Goal: Task Accomplishment & Management: Manage account settings

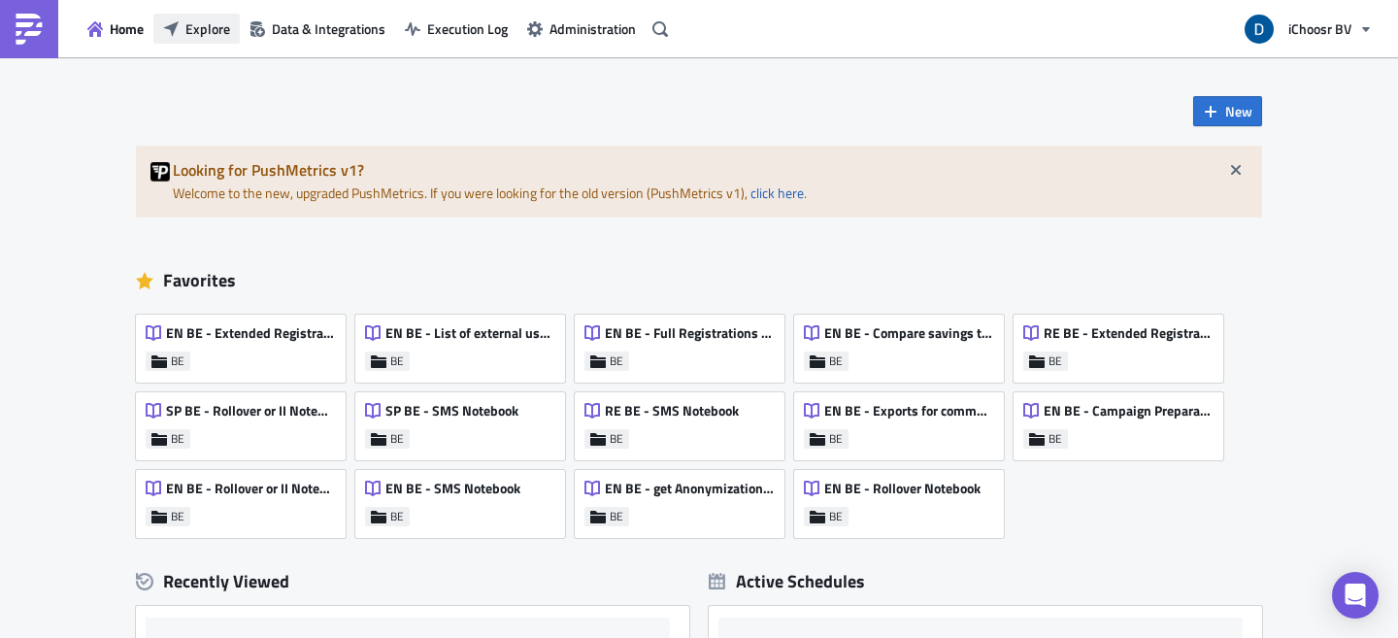
click at [187, 25] on span "Explore" at bounding box center [207, 28] width 45 height 20
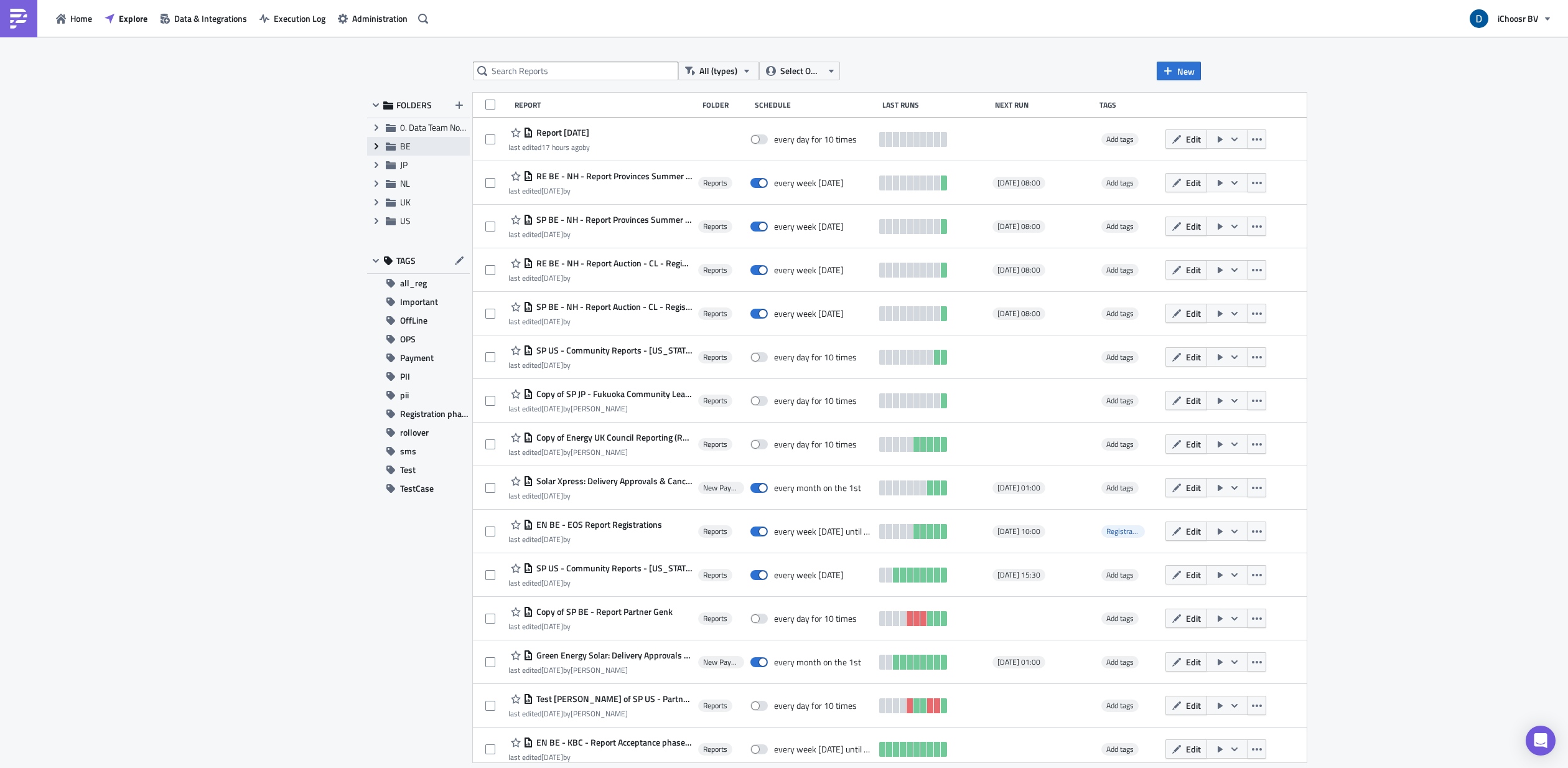
click at [376, 145] on icon at bounding box center [377, 146] width 4 height 6
click at [429, 161] on span "Reports" at bounding box center [429, 165] width 29 height 13
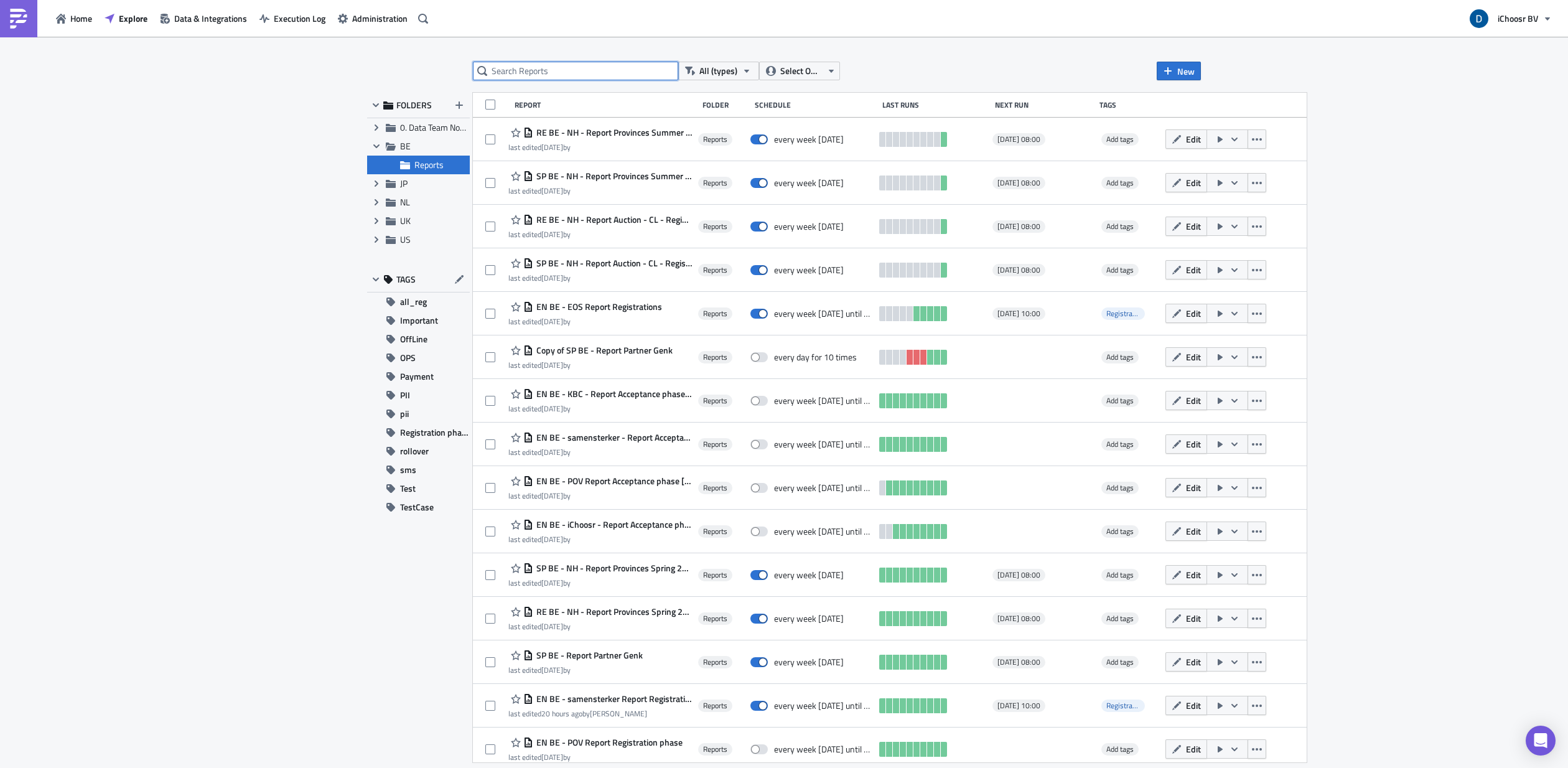
click at [572, 69] on input "text" at bounding box center [575, 71] width 205 height 19
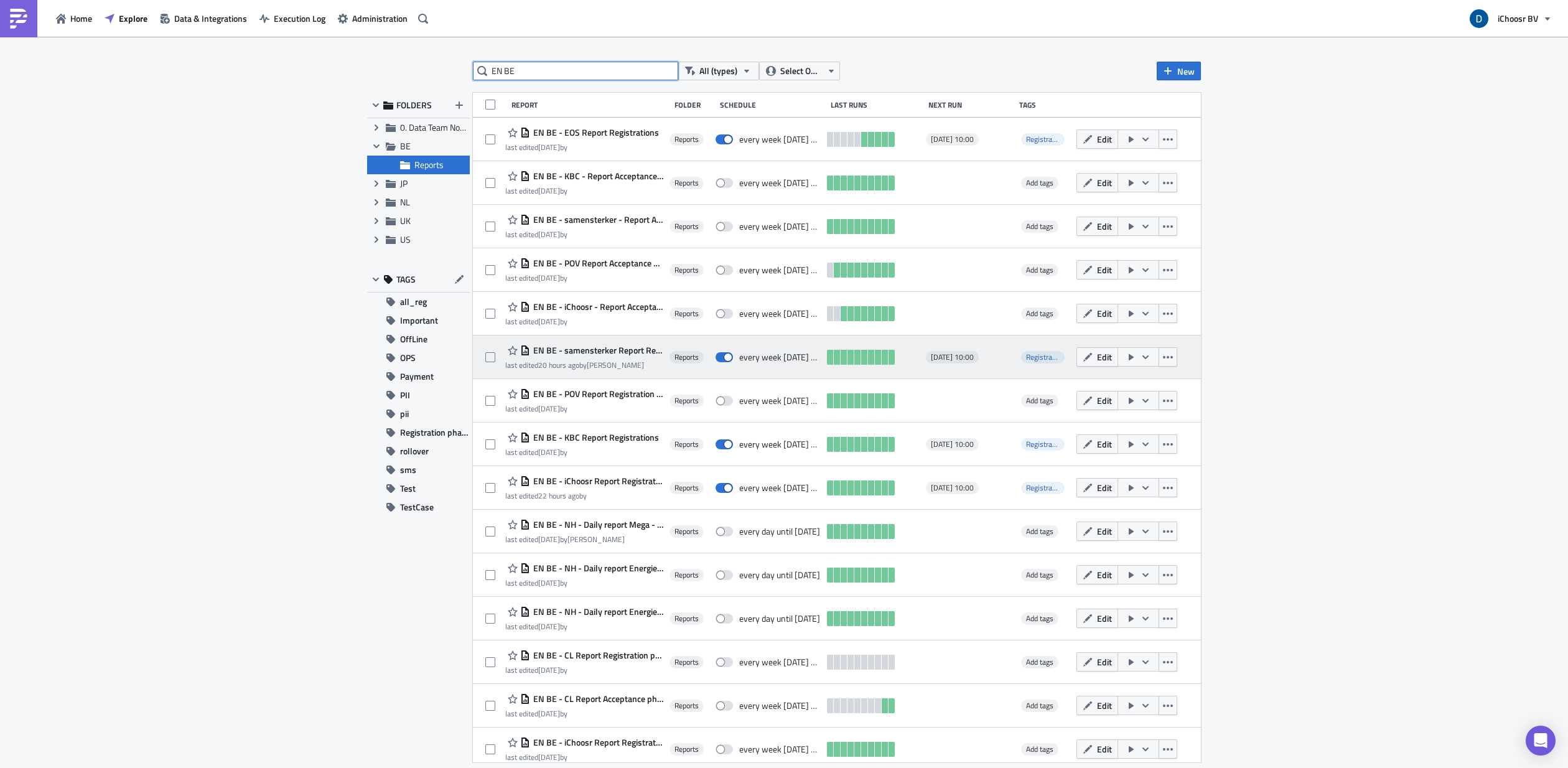
type input "EN BE"
click at [653, 350] on span "EN BE - samensterker Report Registrations" at bounding box center [597, 350] width 133 height 11
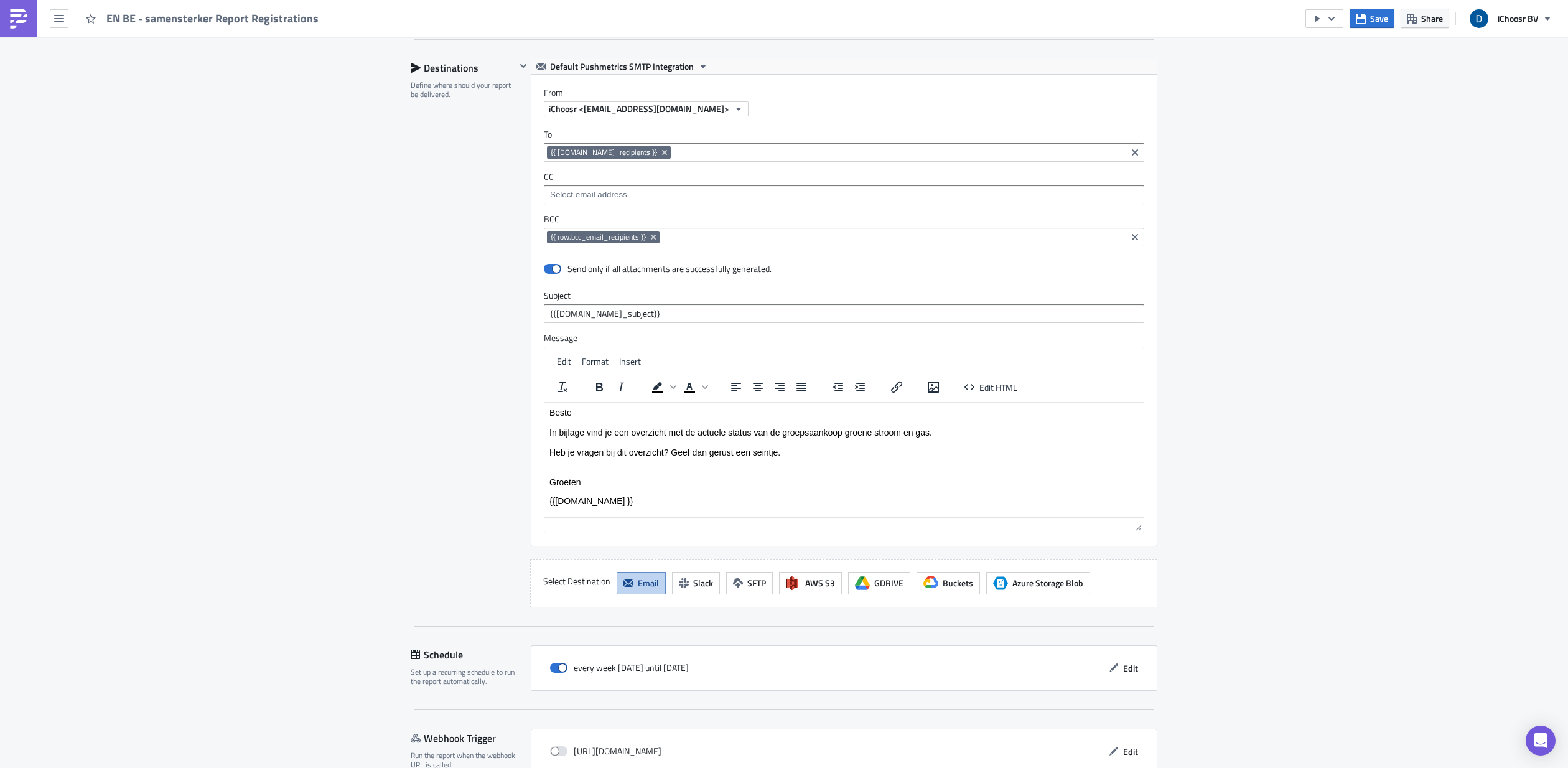
scroll to position [2251, 0]
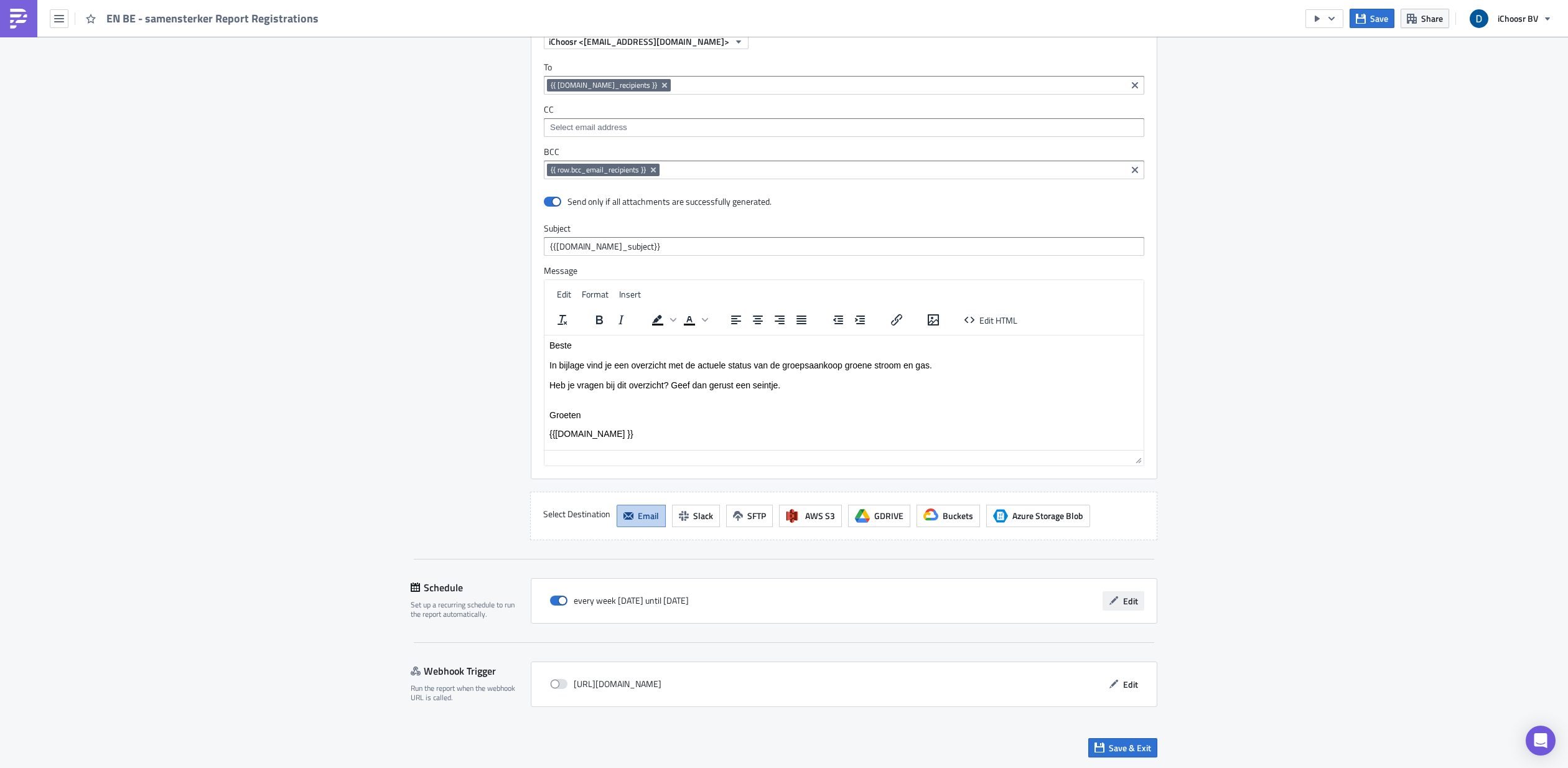
click at [895, 408] on span "Edit" at bounding box center [1130, 601] width 15 height 13
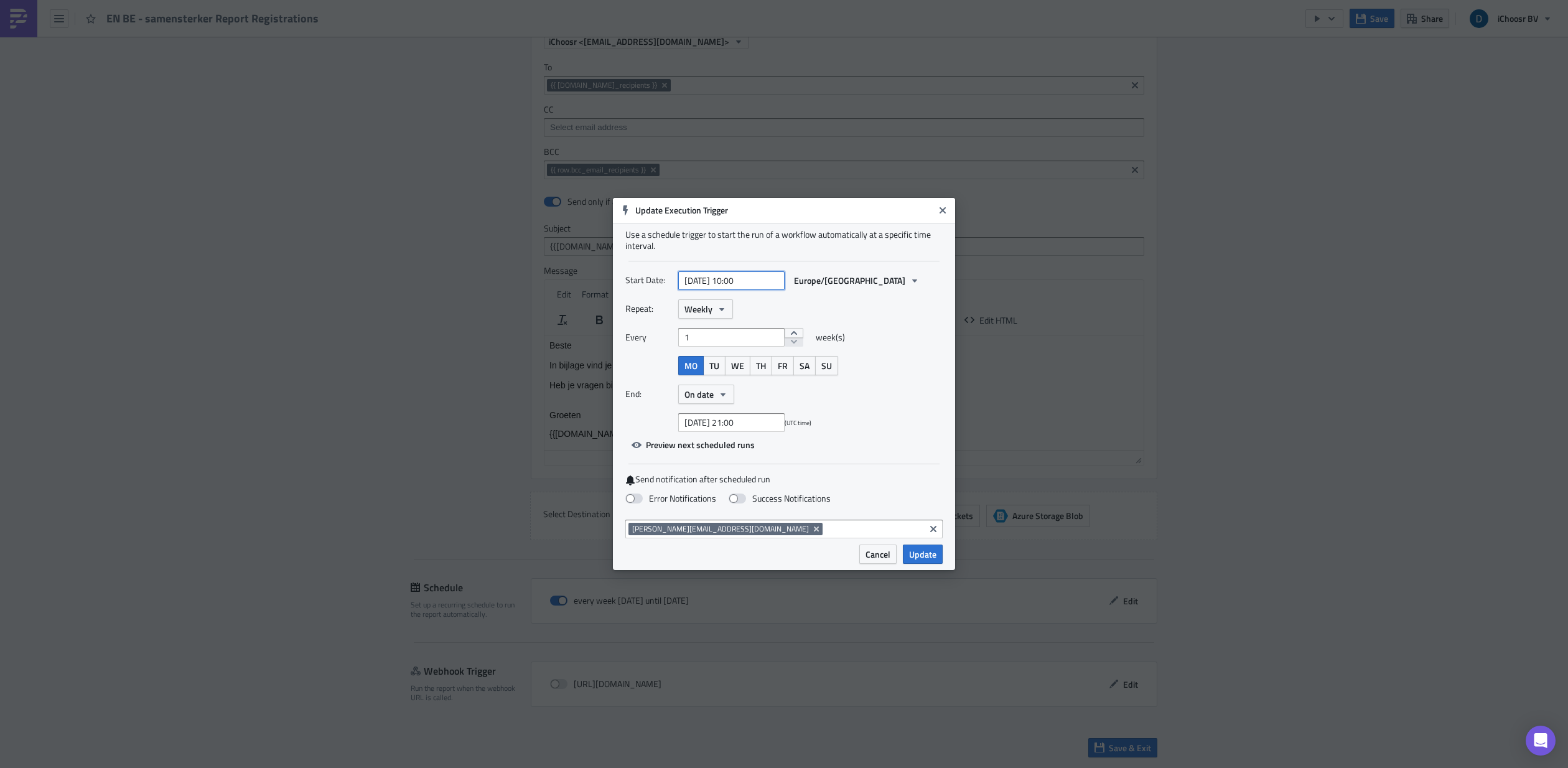
click at [749, 279] on input "[DATE] 10:00" at bounding box center [731, 280] width 106 height 19
select select "8"
select select "2025"
click at [746, 282] on input "[DATE] 10:00" at bounding box center [731, 280] width 106 height 19
click at [740, 280] on input "[DATE] 10:00" at bounding box center [731, 280] width 106 height 19
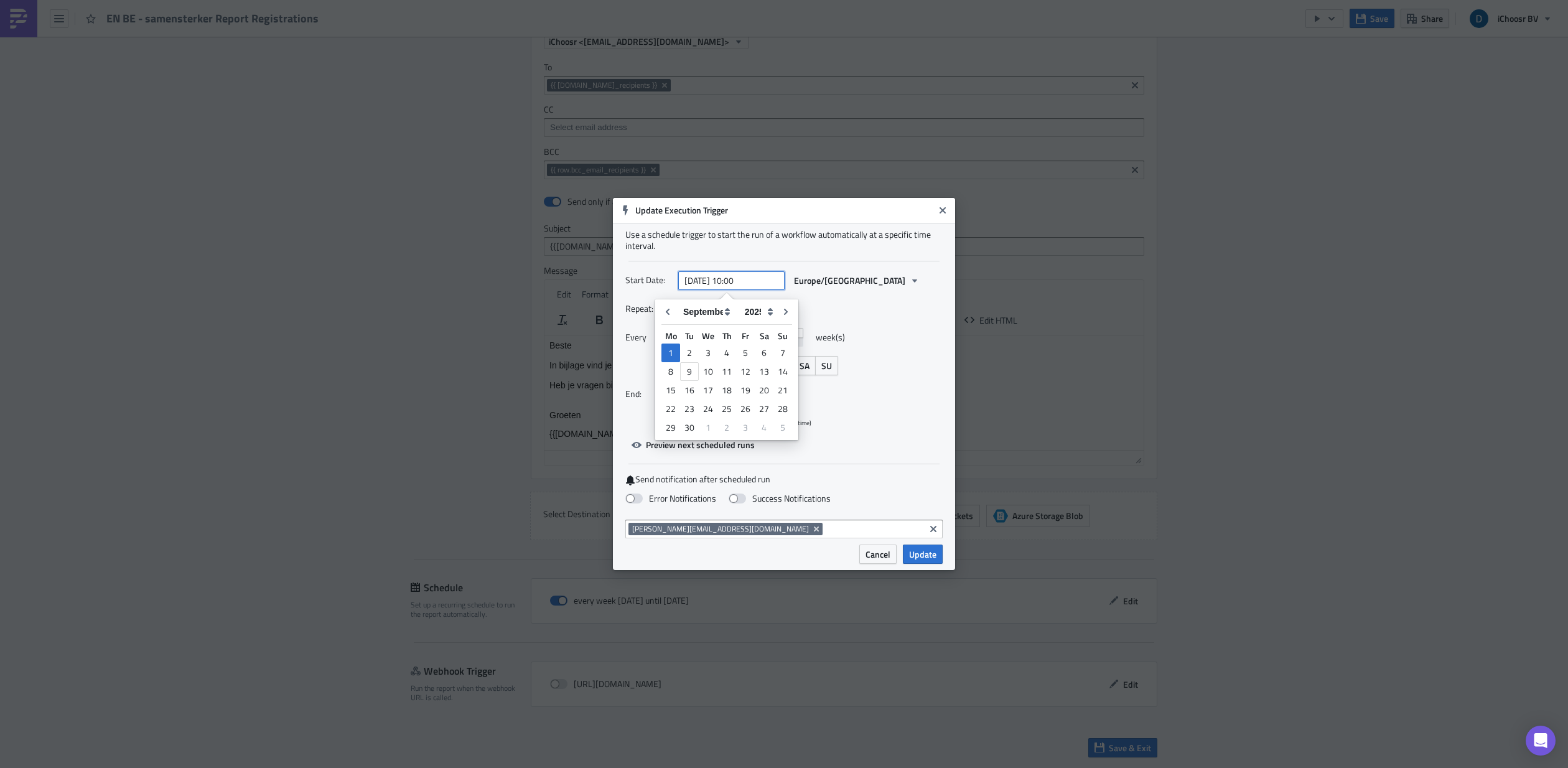
click at [739, 280] on input "[DATE] 10:00" at bounding box center [731, 280] width 106 height 19
click at [738, 280] on input "[DATE] 10:00" at bounding box center [731, 280] width 106 height 19
click at [736, 278] on input "[DATE] 10:00" at bounding box center [731, 280] width 106 height 19
type input "[DATE] 13:00"
click at [875, 319] on div "Repeat: Weekly Every 1 week(s) MO TU WE TH FR SA SU End: On date [DATE] 21:00 (…" at bounding box center [784, 365] width 317 height 133
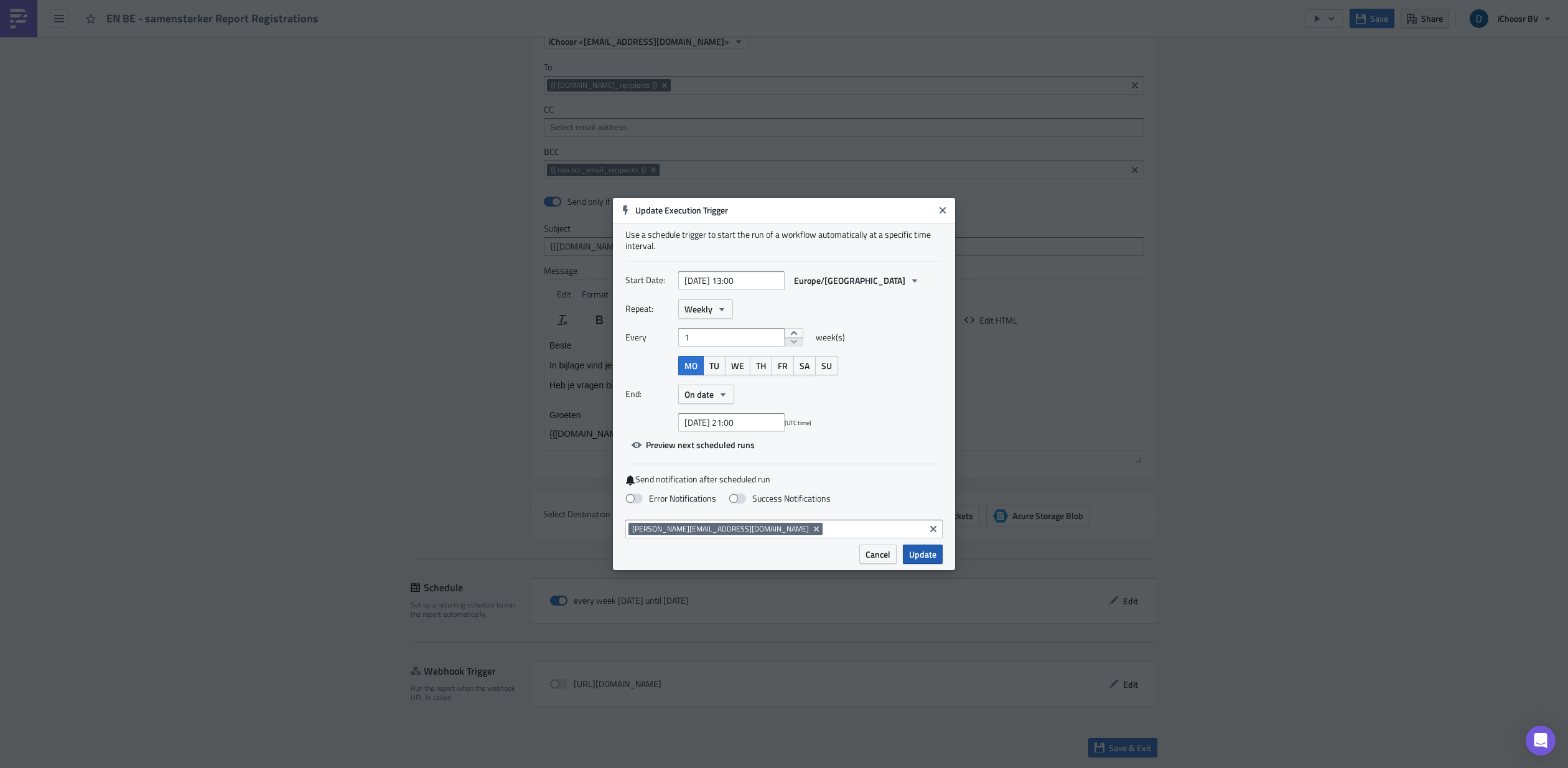
click at [895, 408] on span "Update" at bounding box center [923, 554] width 28 height 13
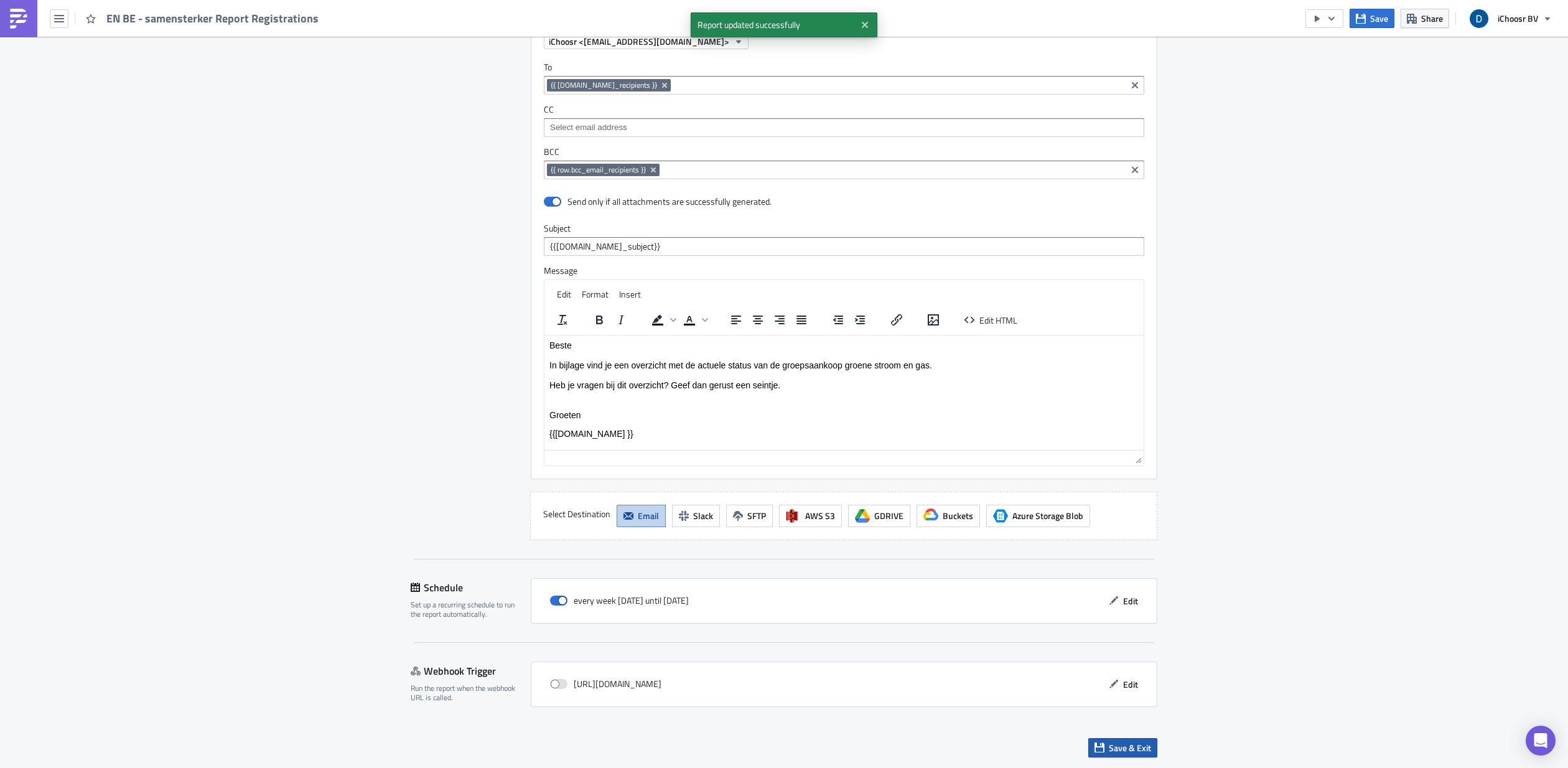
click at [895, 408] on span "Save & Exit" at bounding box center [1130, 747] width 42 height 13
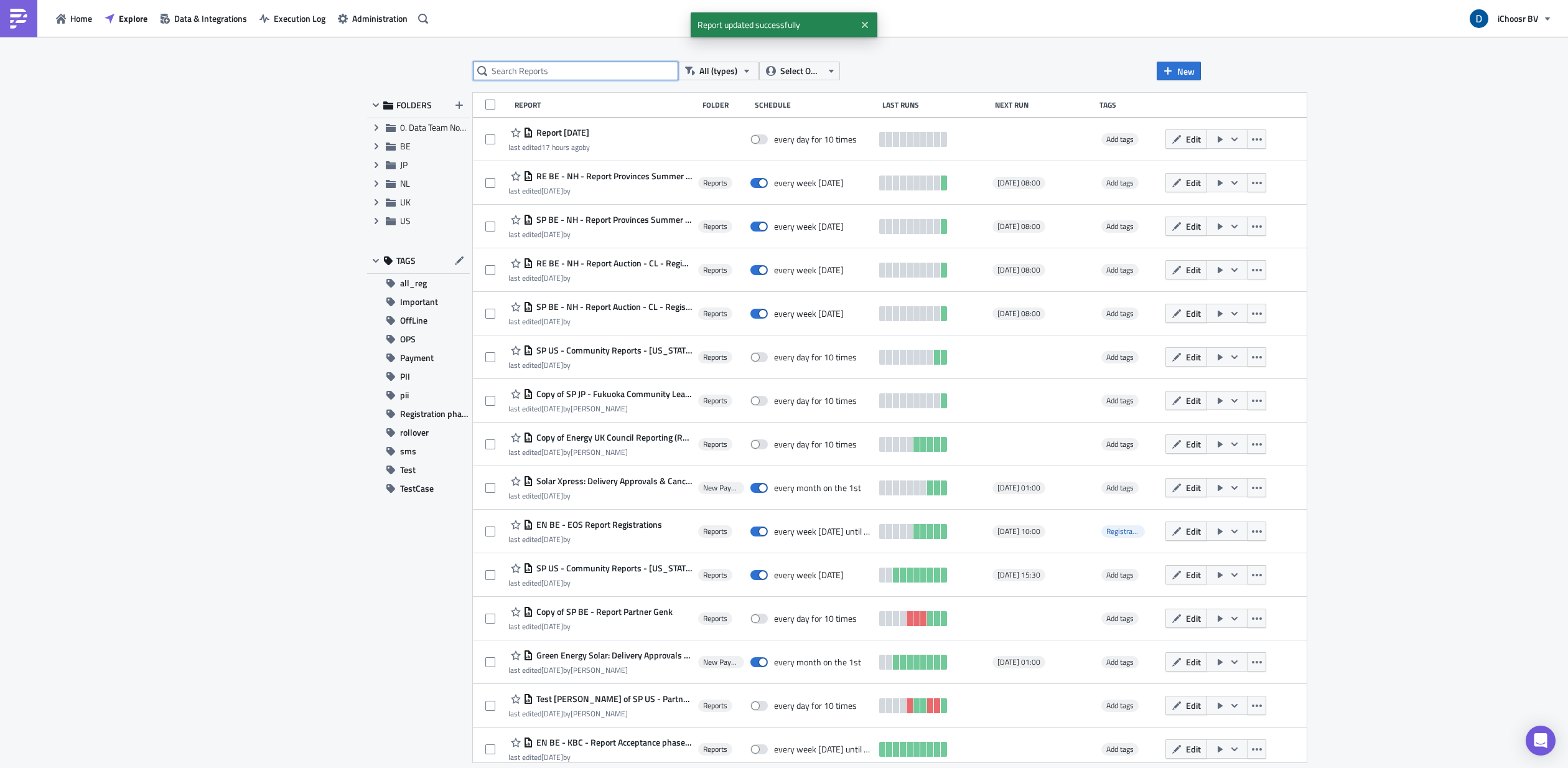
click at [579, 72] on input "text" at bounding box center [575, 71] width 205 height 19
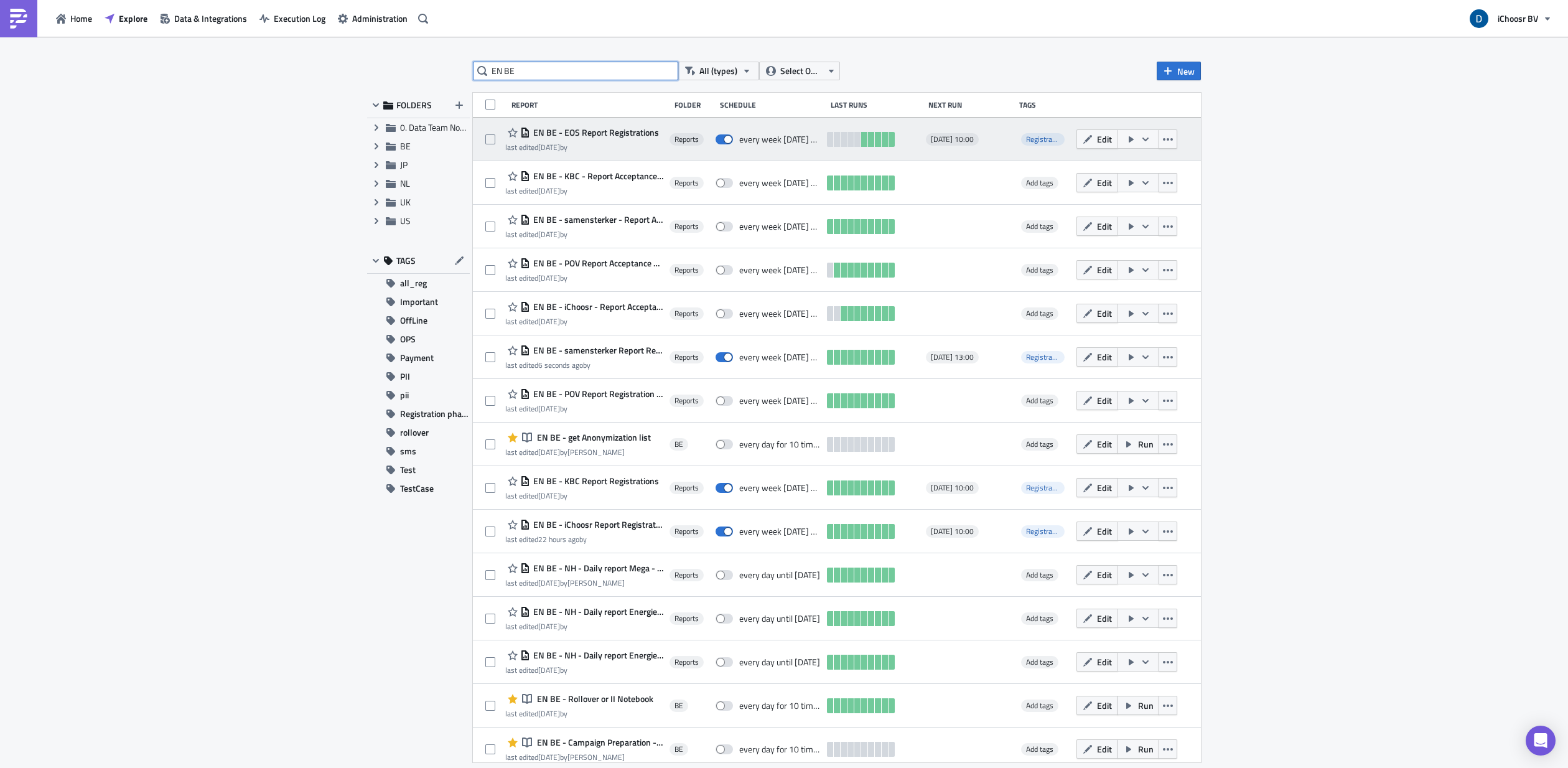
type input "EN BE"
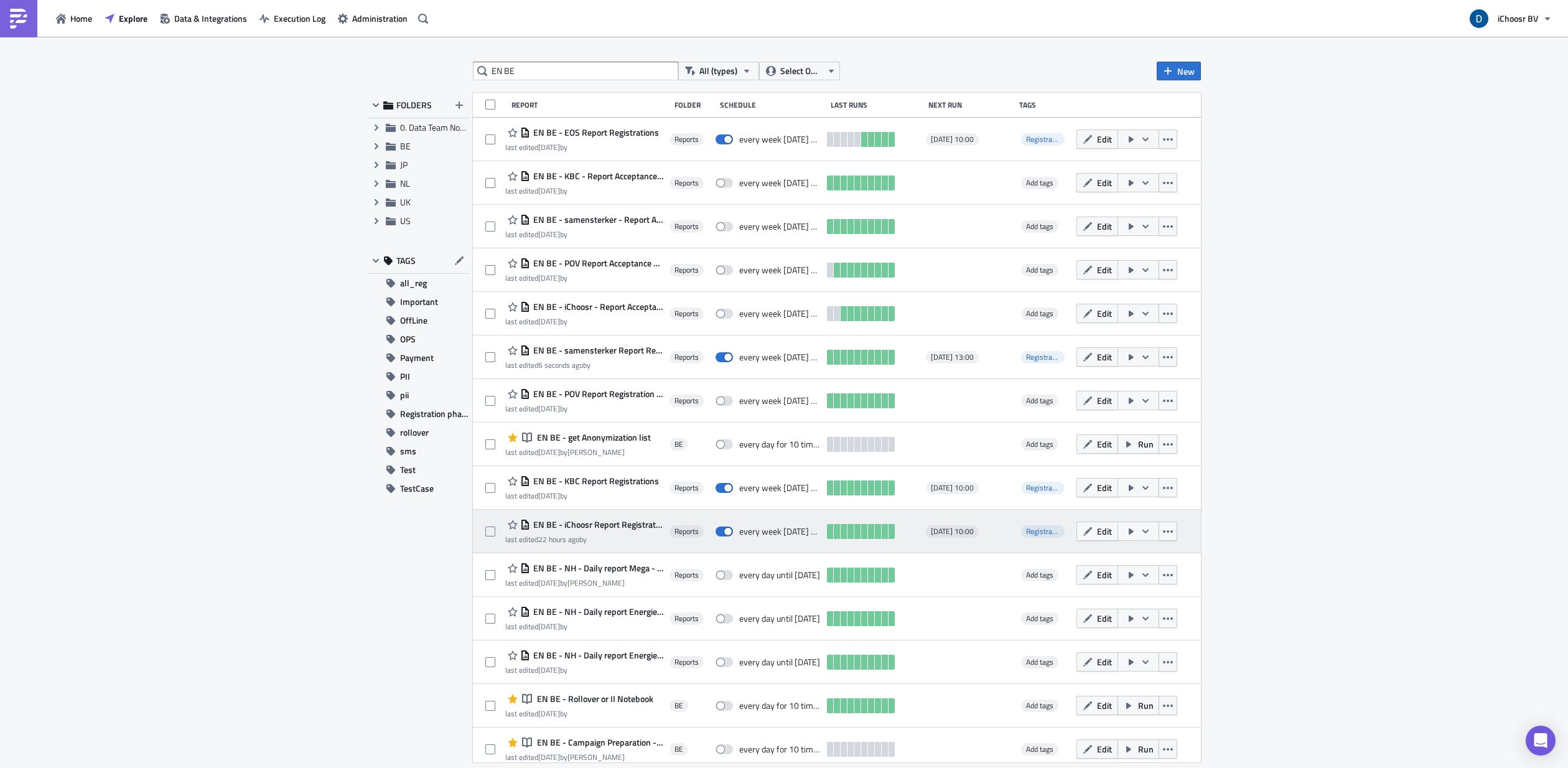
click at [616, 408] on span "EN BE - iChoosr Report Registration" at bounding box center [597, 524] width 133 height 11
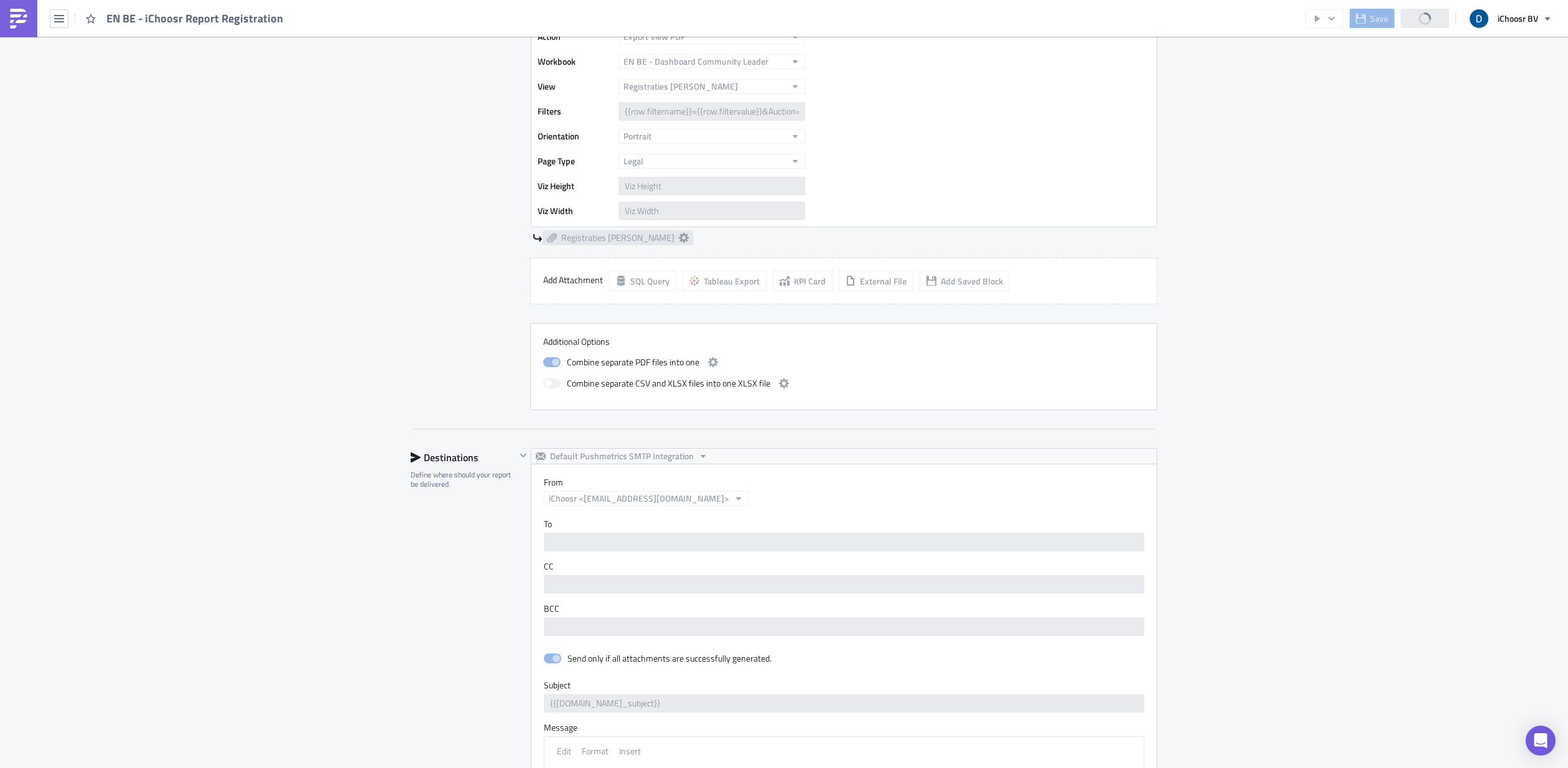
scroll to position [1848, 0]
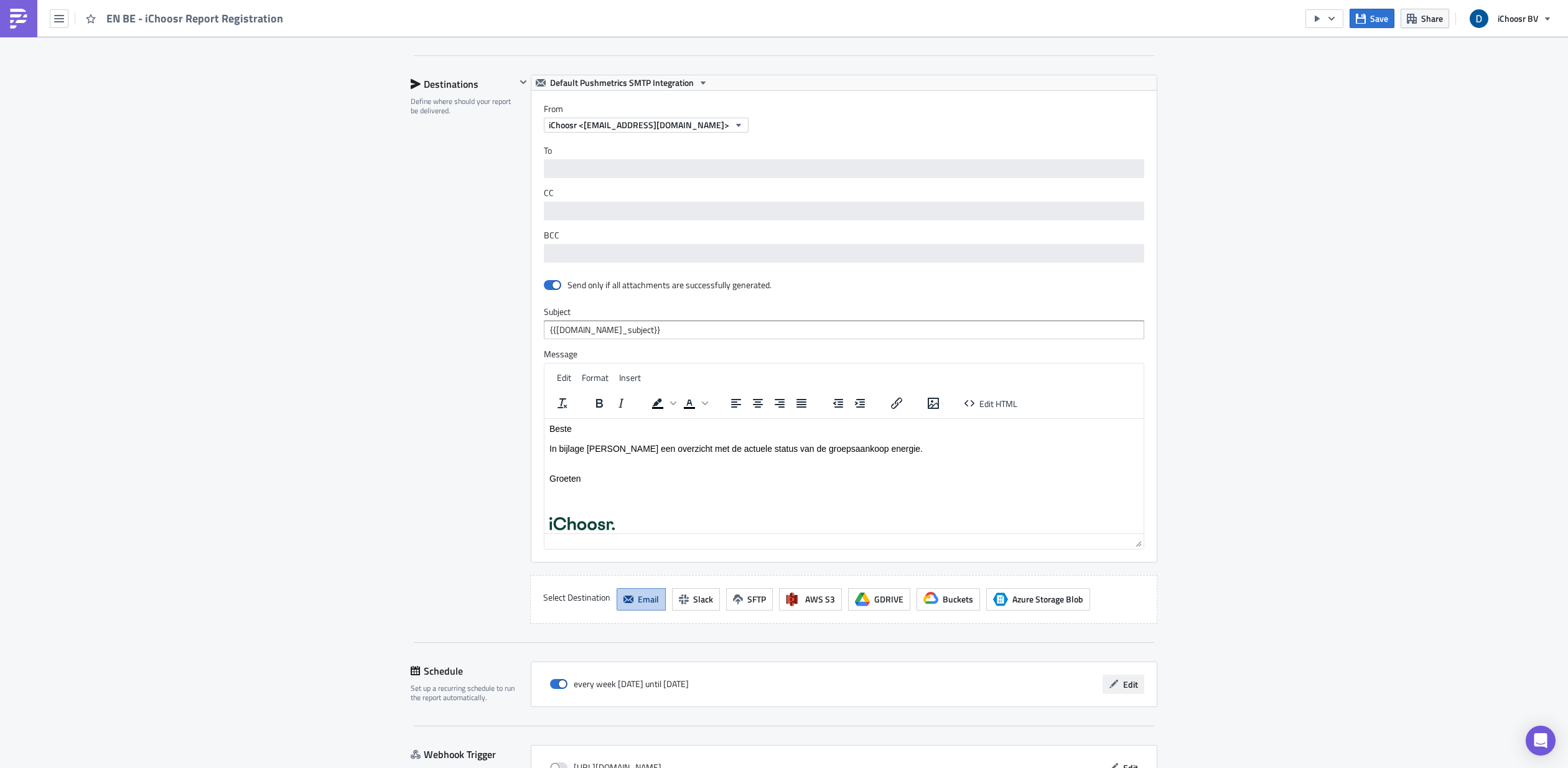
click at [895, 408] on span "Edit" at bounding box center [1130, 684] width 15 height 13
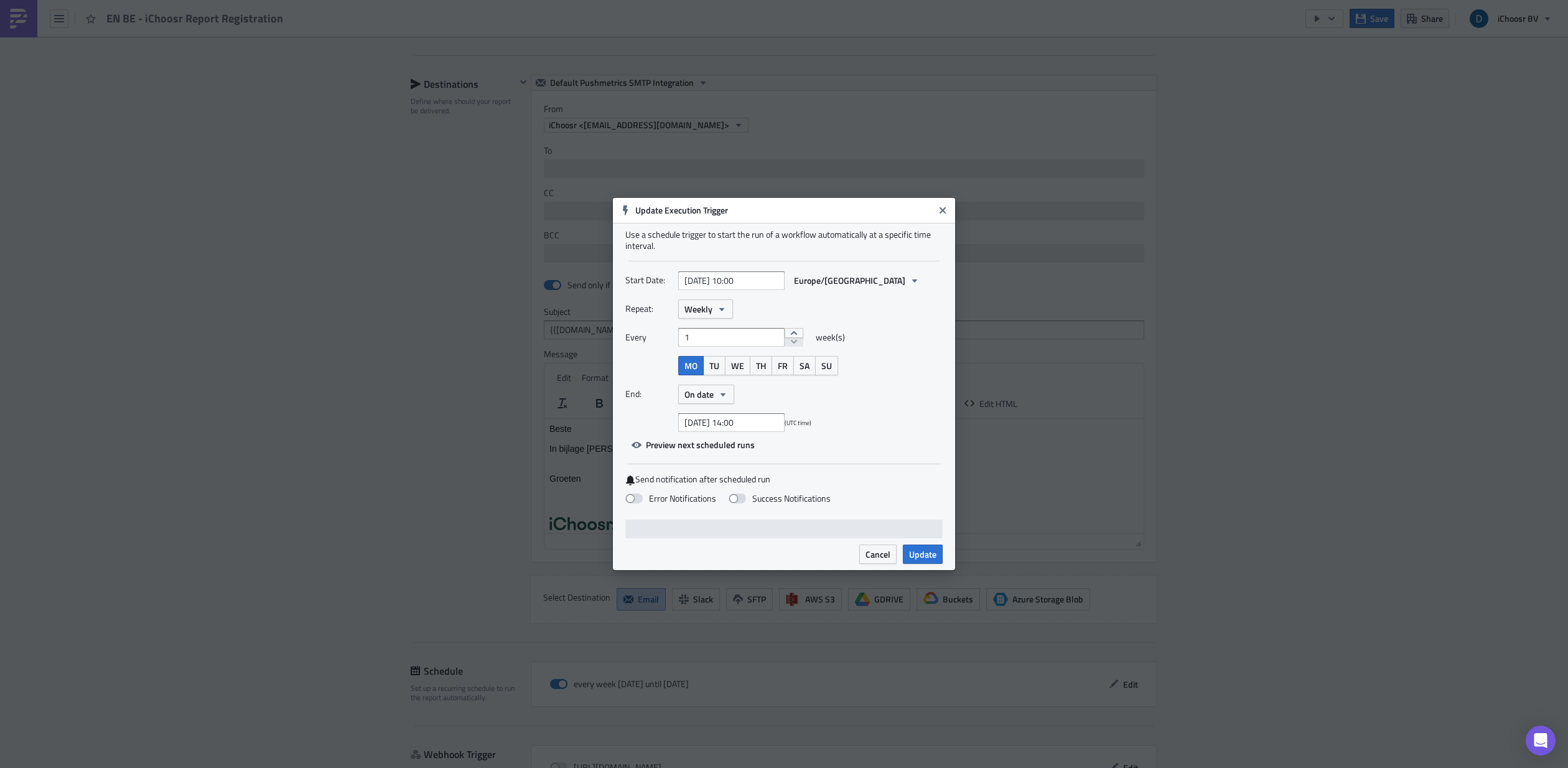
scroll to position [2068, 0]
select select "8"
select select "2025"
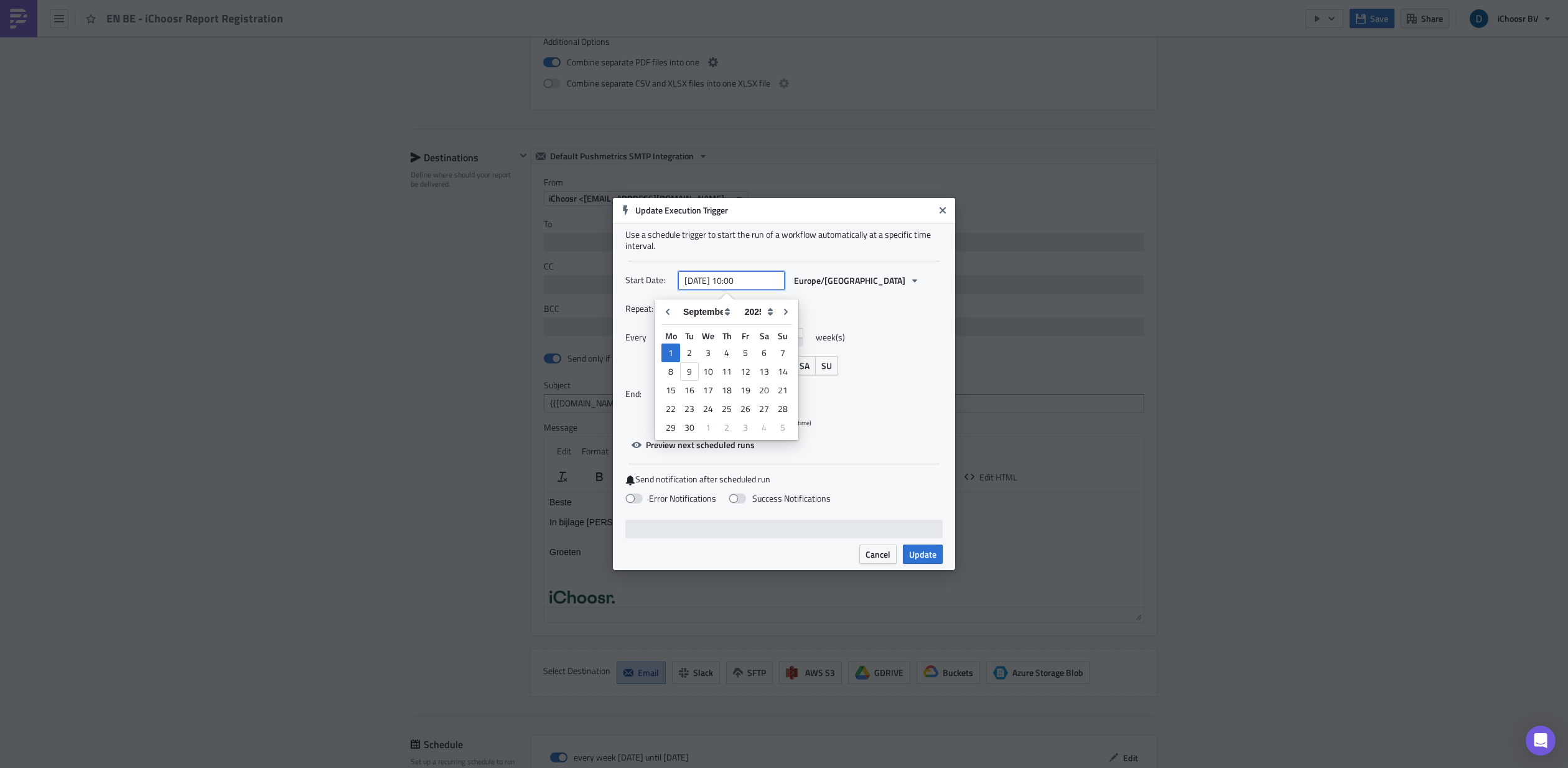
click at [736, 276] on input "[DATE] 10:00" at bounding box center [731, 280] width 106 height 19
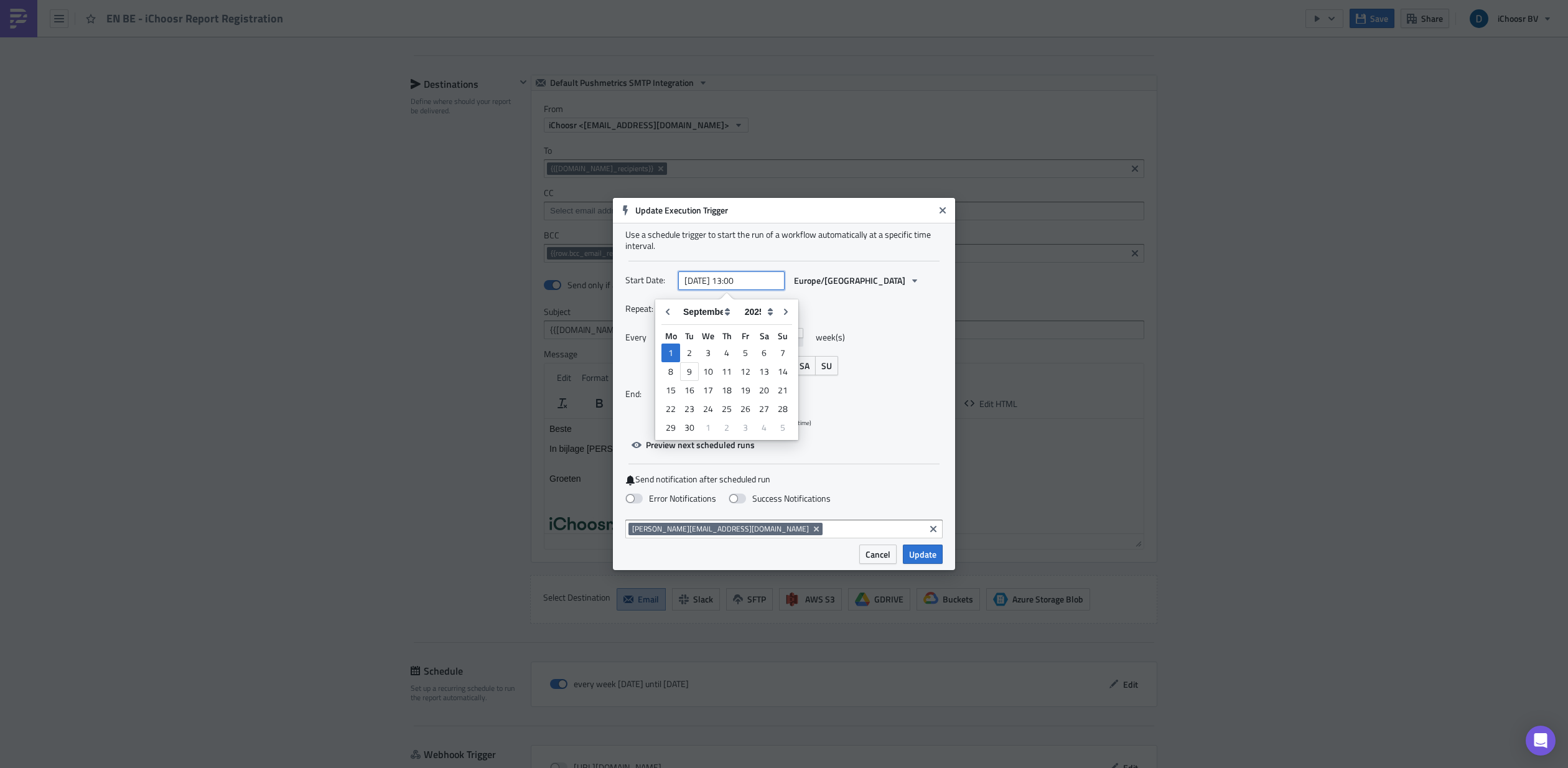
type input "[DATE] 13:00"
click at [844, 294] on div "Start Date: [DATE] 13:00 [GEOGRAPHIC_DATA]/[GEOGRAPHIC_DATA]" at bounding box center [784, 285] width 317 height 29
click at [895, 408] on button "Update" at bounding box center [923, 555] width 40 height 19
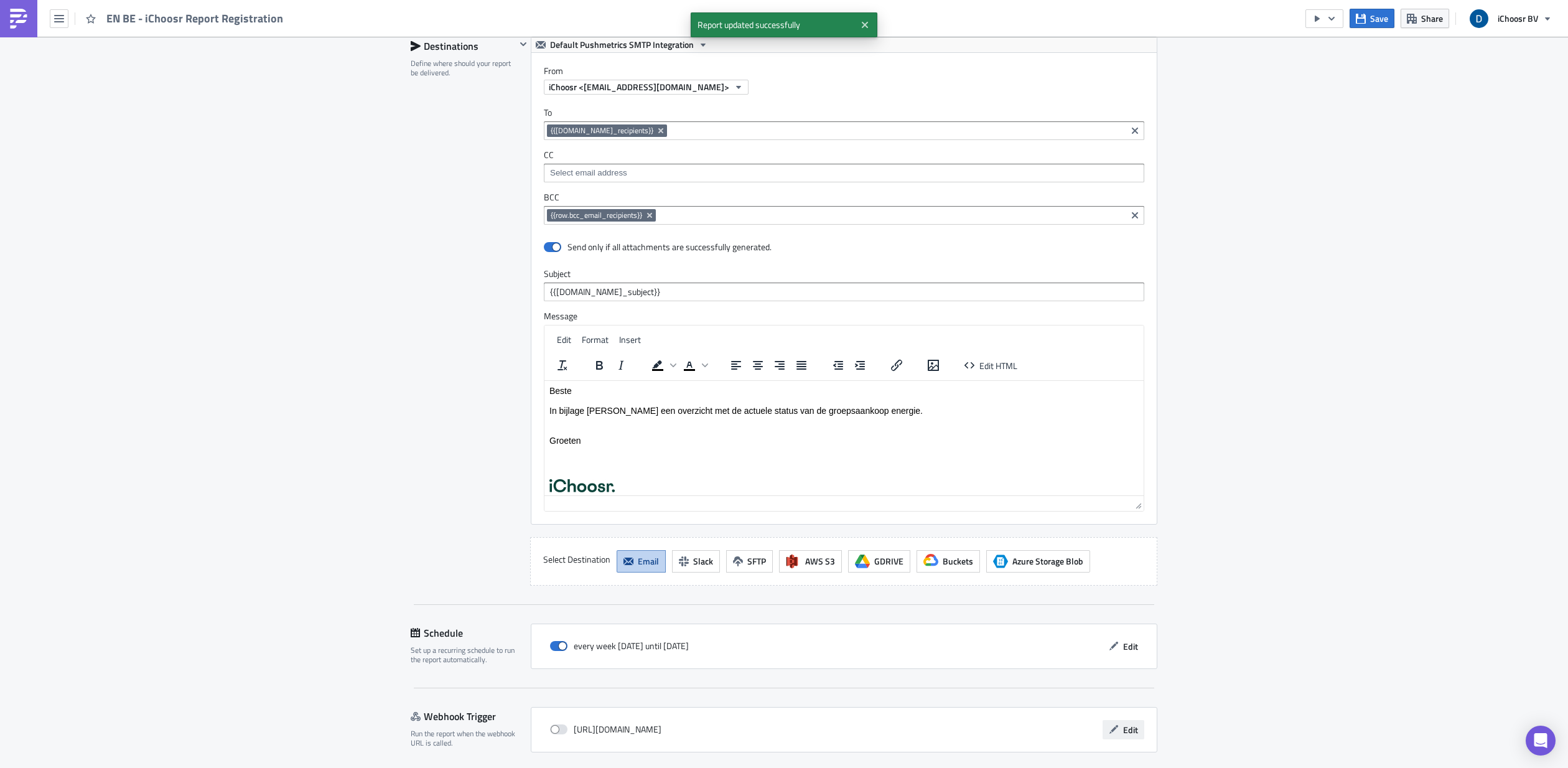
scroll to position [2225, 0]
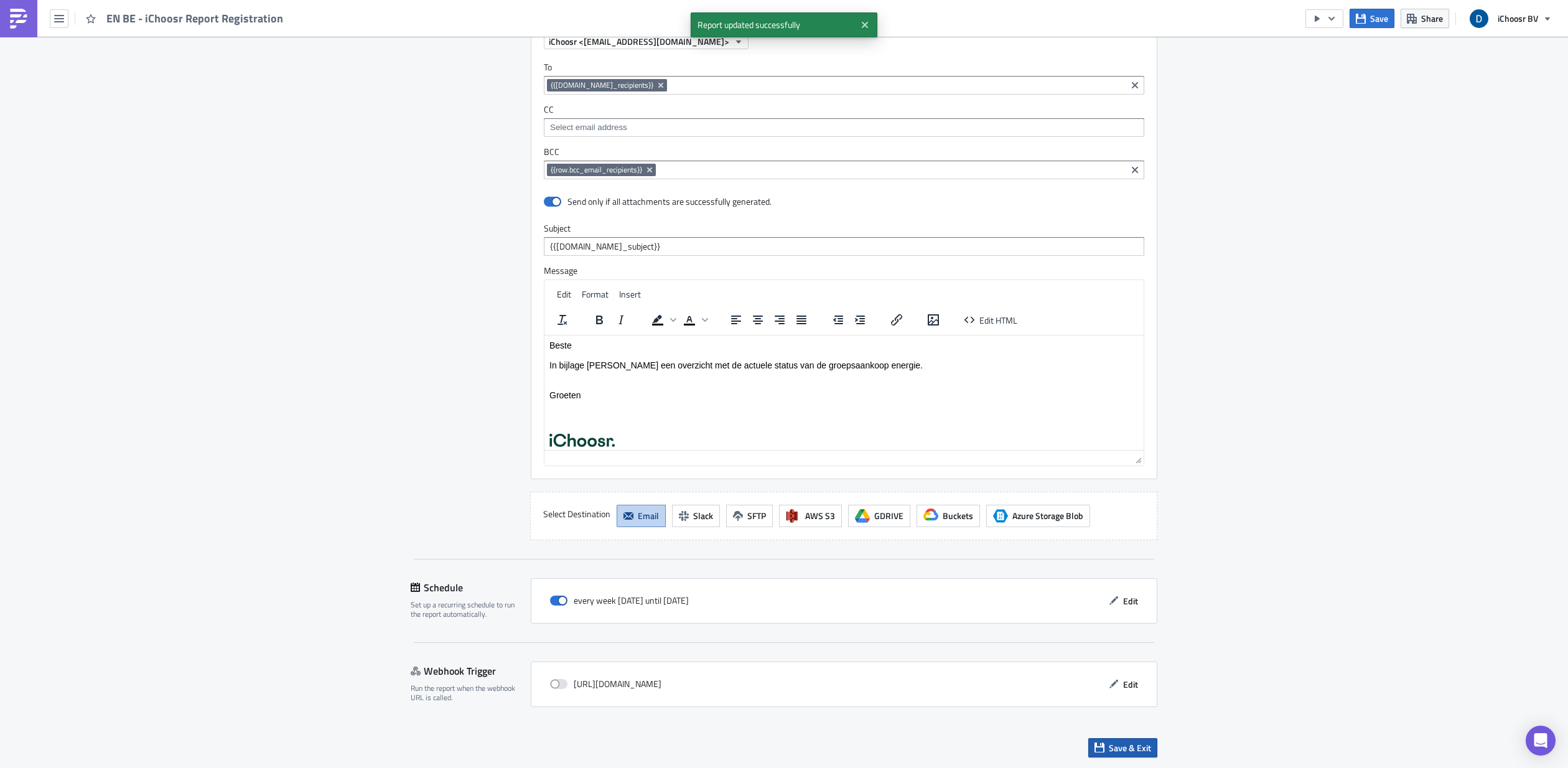
click at [895, 408] on button "Save & Exit" at bounding box center [1123, 748] width 69 height 19
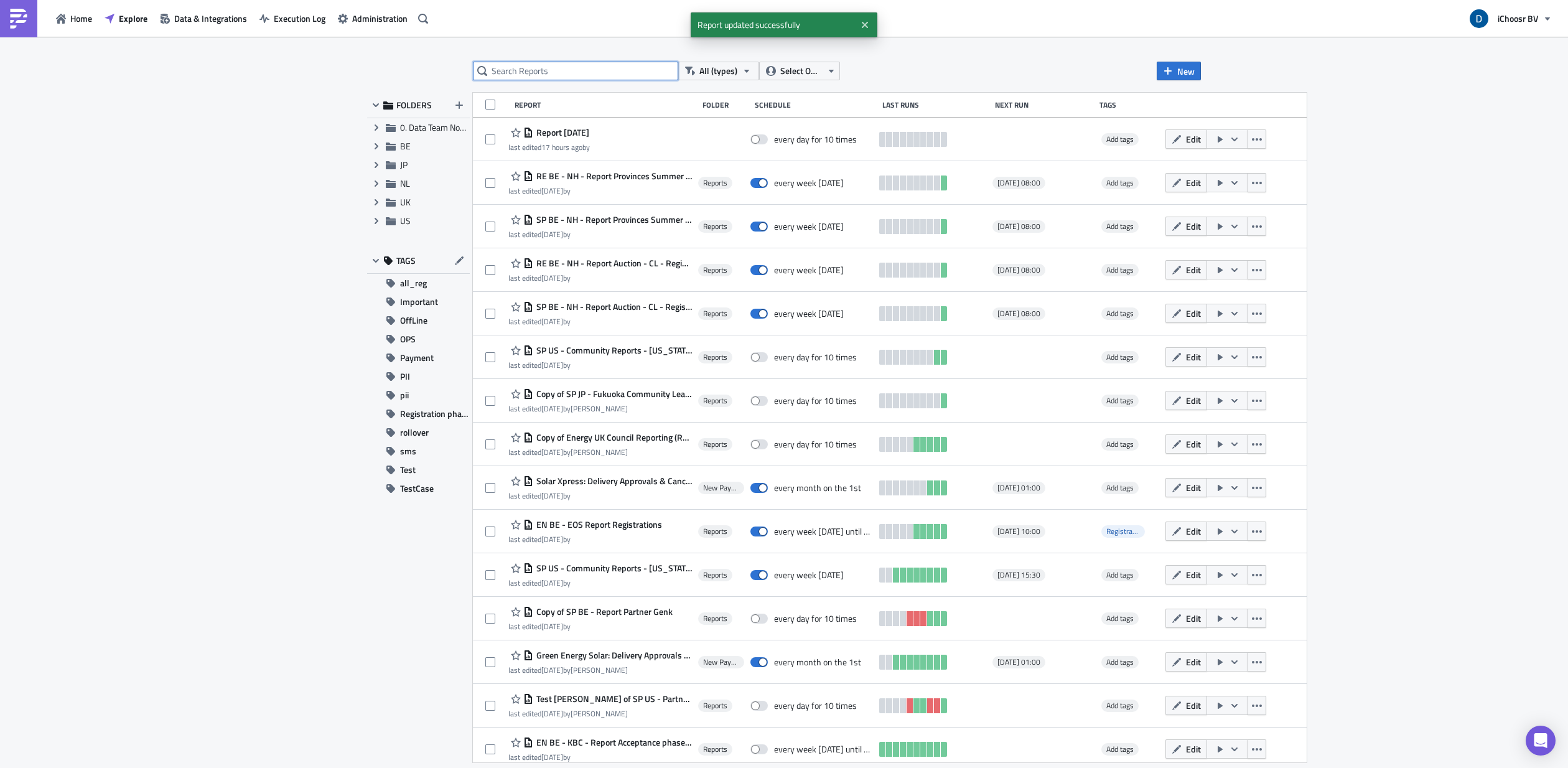
click at [589, 63] on input "text" at bounding box center [575, 71] width 205 height 19
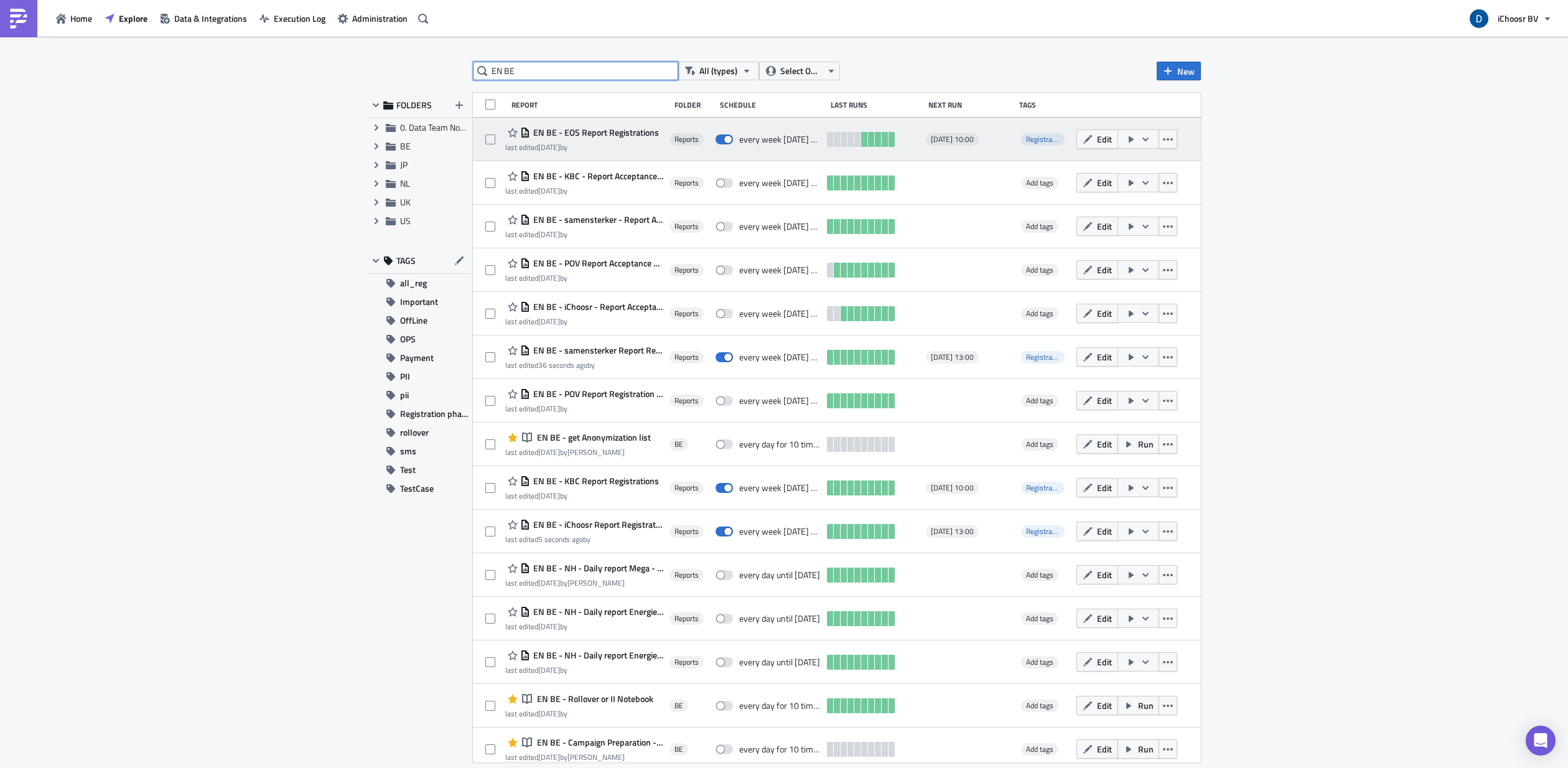
type input "EN BE"
click at [629, 130] on span "EN BE - EOS Report Registrations" at bounding box center [594, 132] width 129 height 11
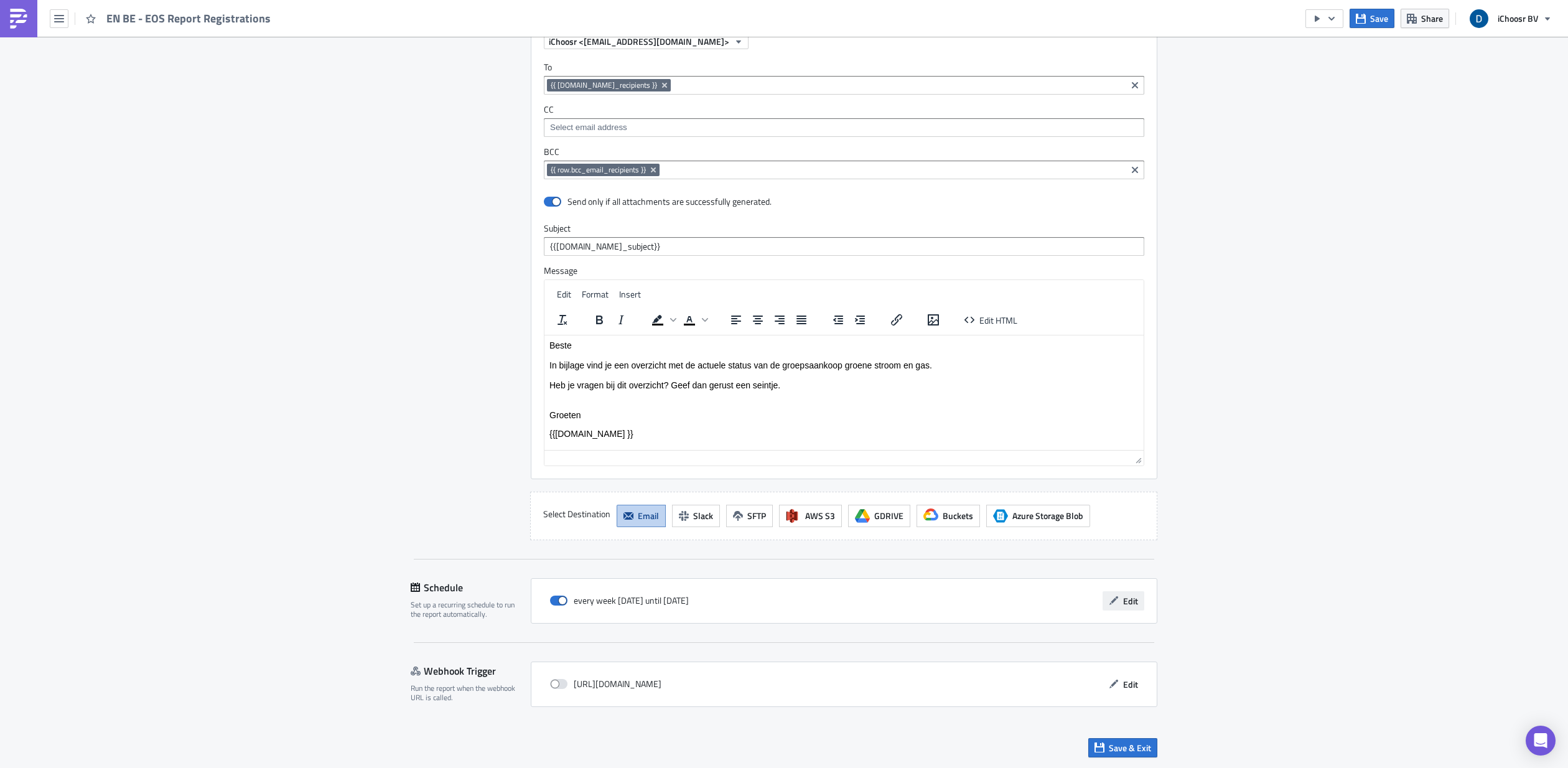
click at [895, 408] on button "Edit" at bounding box center [1123, 601] width 42 height 19
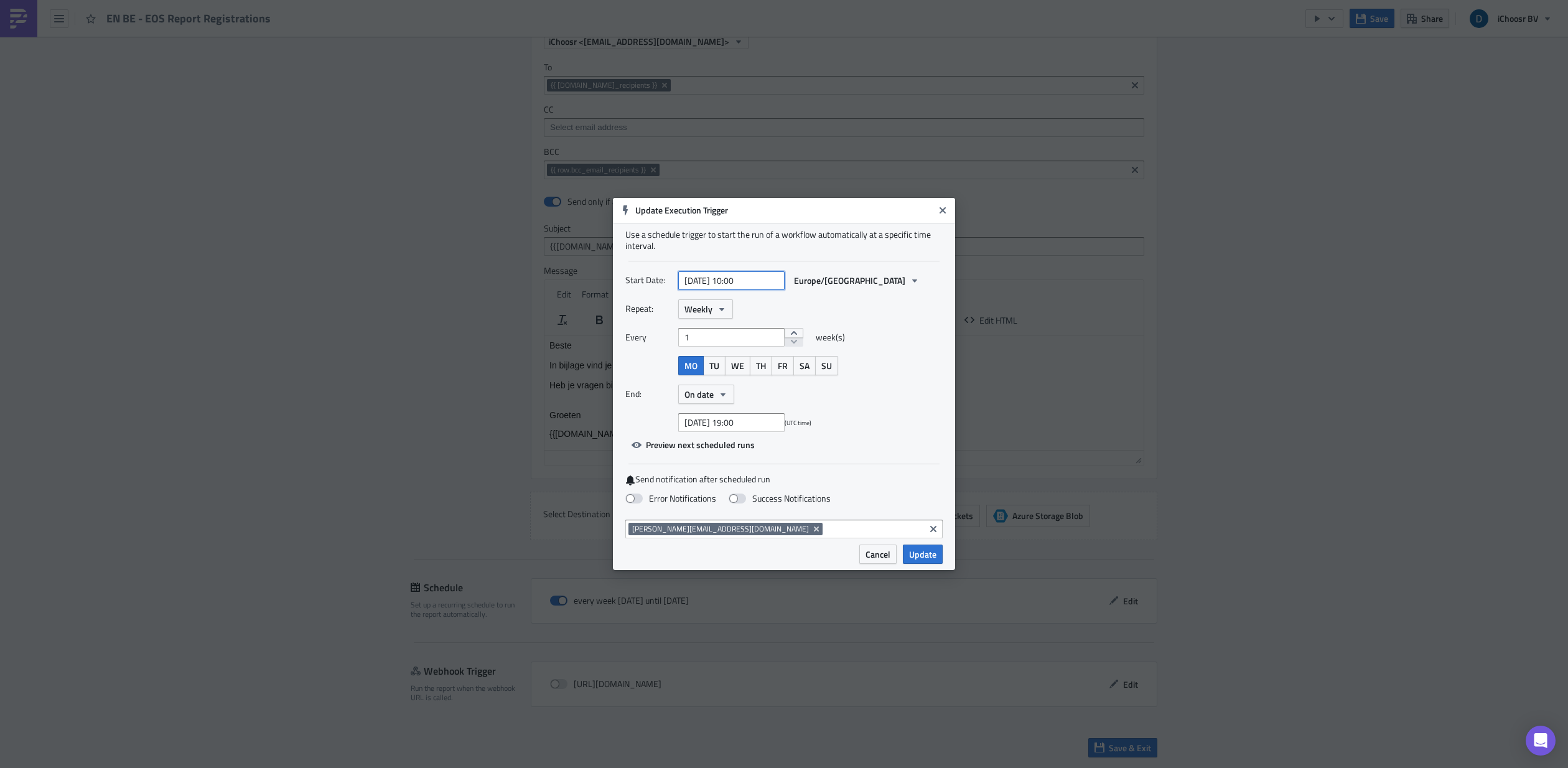
click at [741, 277] on input "[DATE] 10:00" at bounding box center [731, 280] width 106 height 19
select select "7"
select select "2025"
type input "[DATE] 13:00"
click at [884, 309] on div "Repeat: Weekly" at bounding box center [784, 309] width 317 height 19
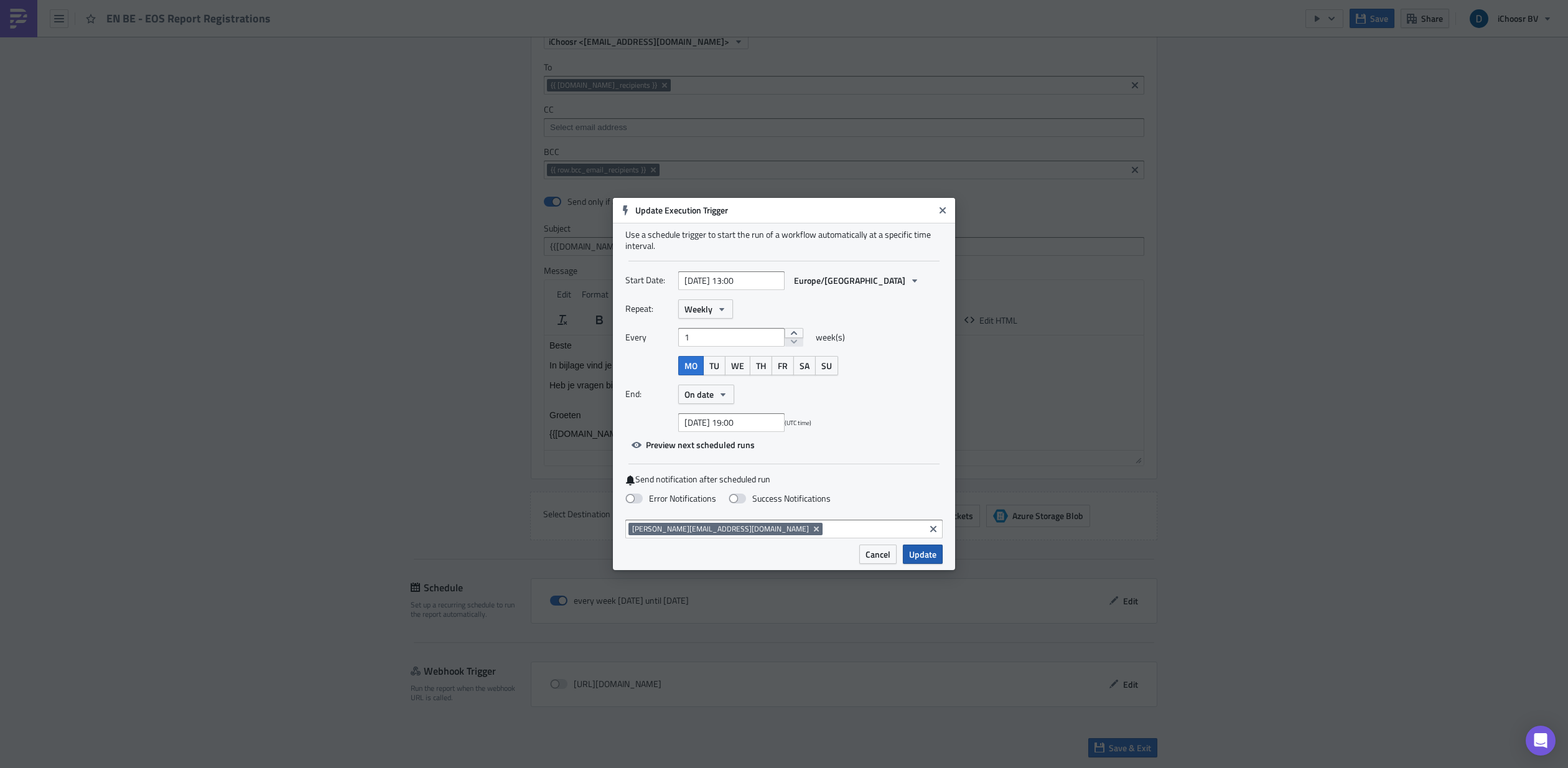
click at [895, 408] on span "Update" at bounding box center [923, 554] width 28 height 13
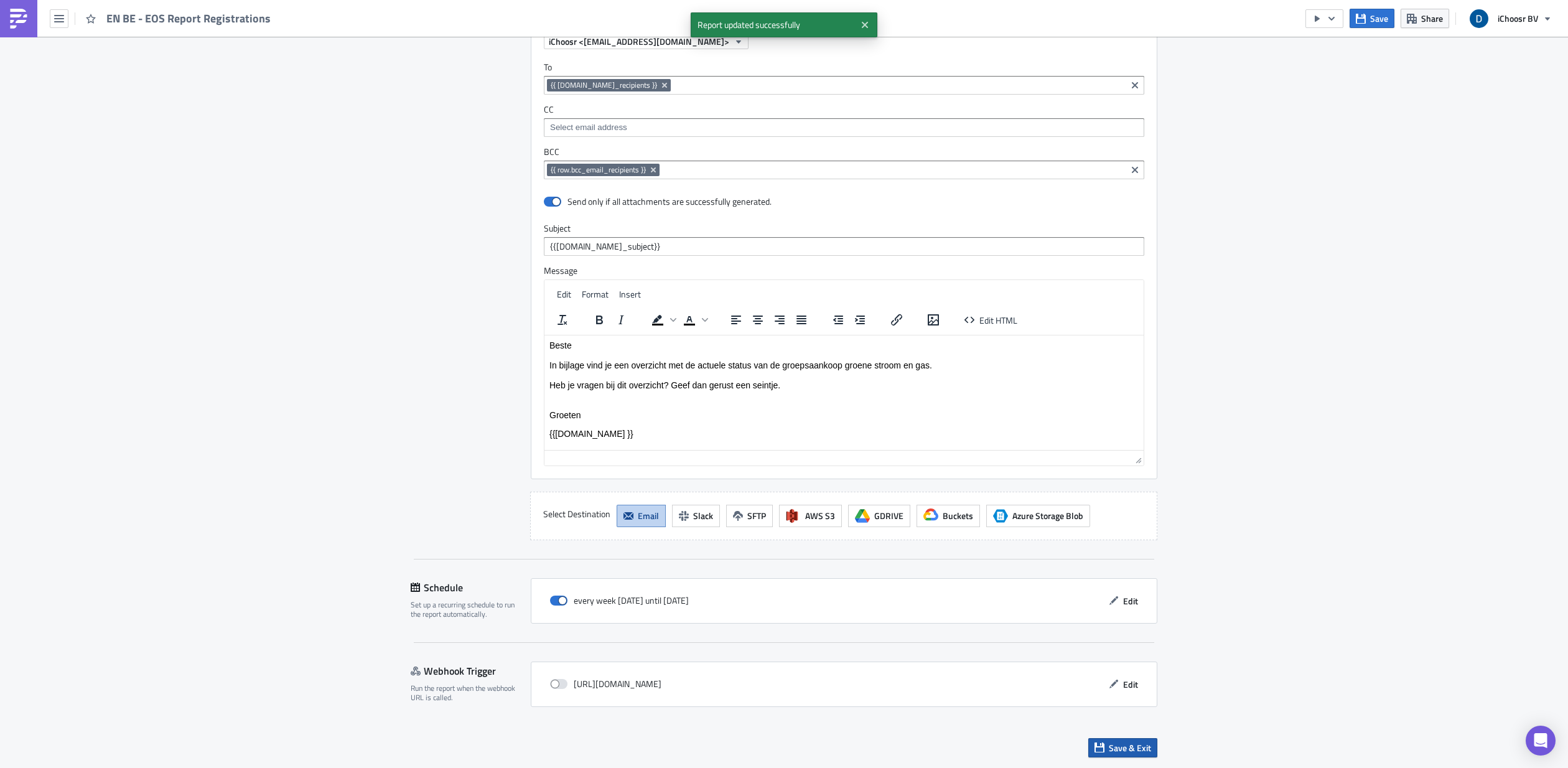
click at [895, 408] on span "Save & Exit" at bounding box center [1130, 747] width 42 height 13
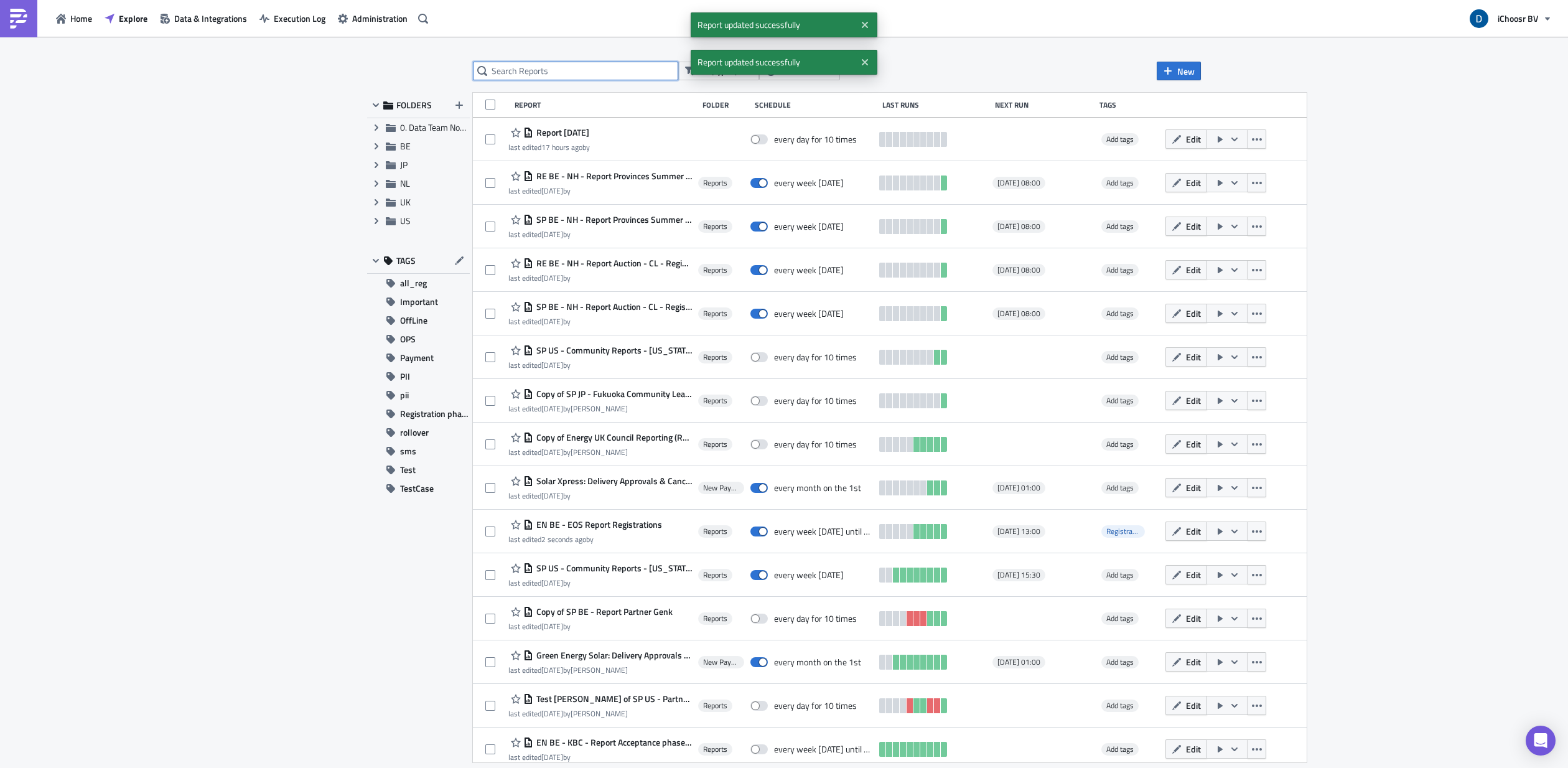
click at [596, 69] on input "text" at bounding box center [575, 71] width 205 height 19
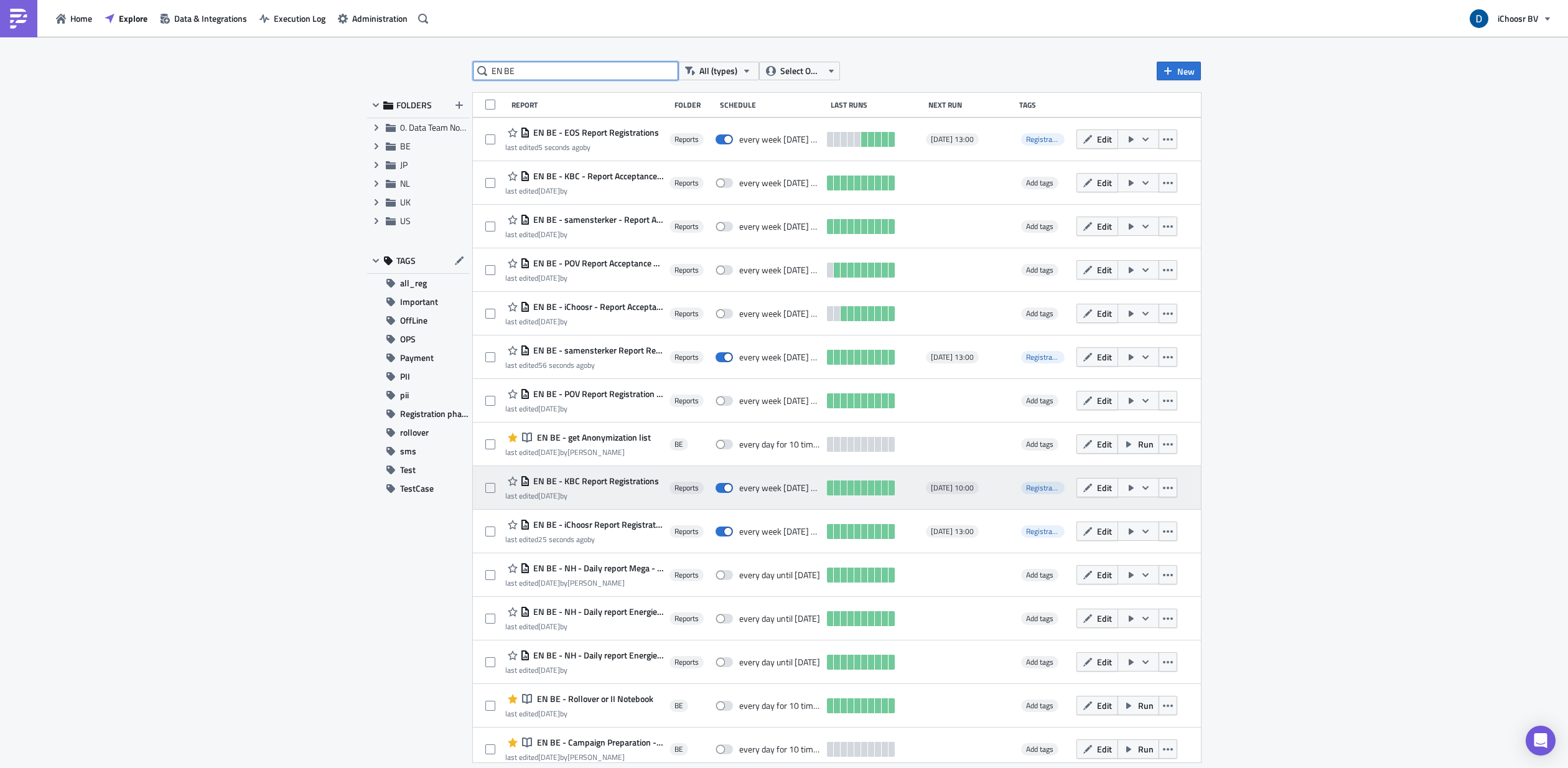
type input "EN BE"
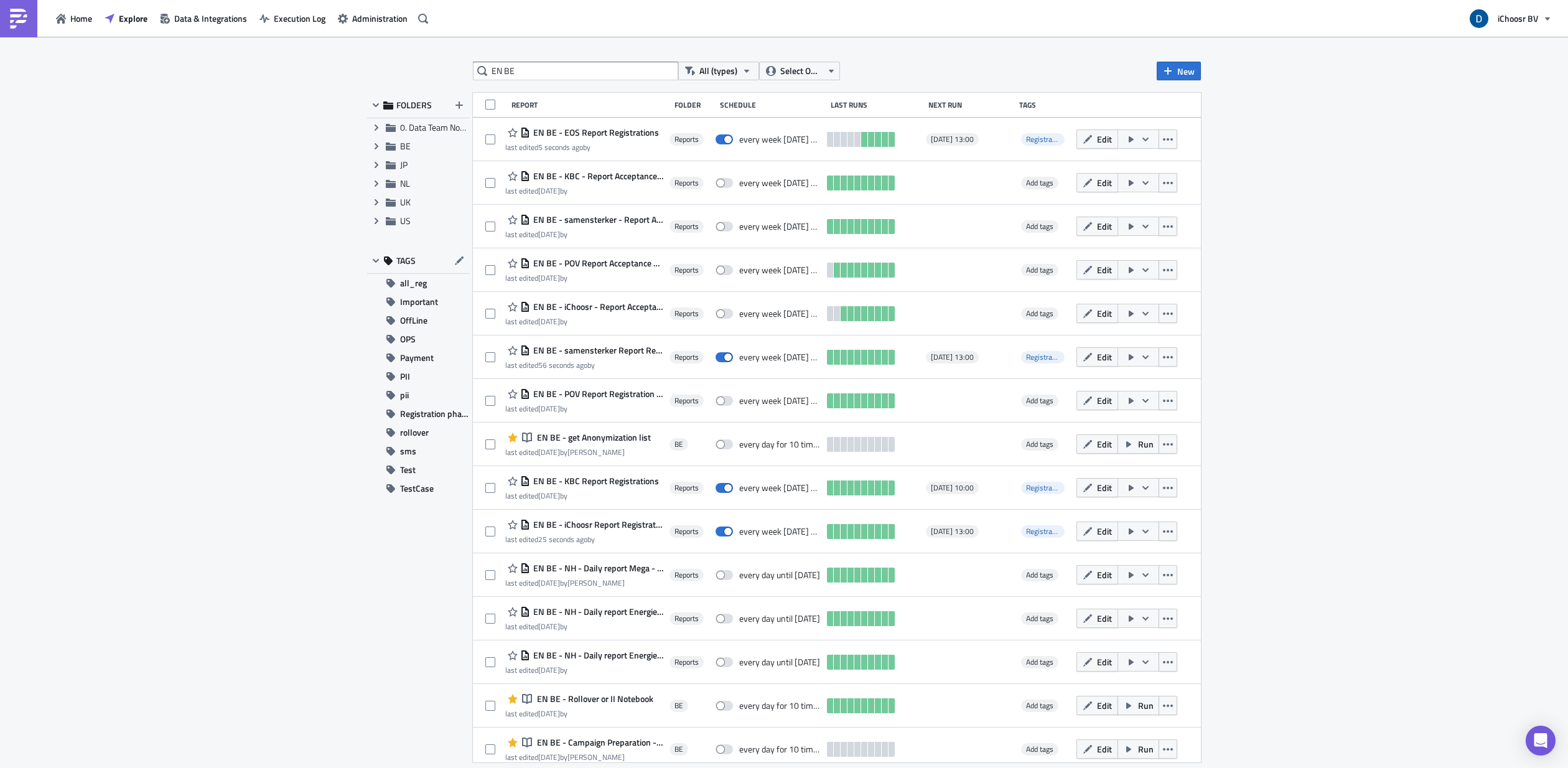
click at [641, 408] on span "EN BE - KBC Report Registrations" at bounding box center [594, 481] width 129 height 11
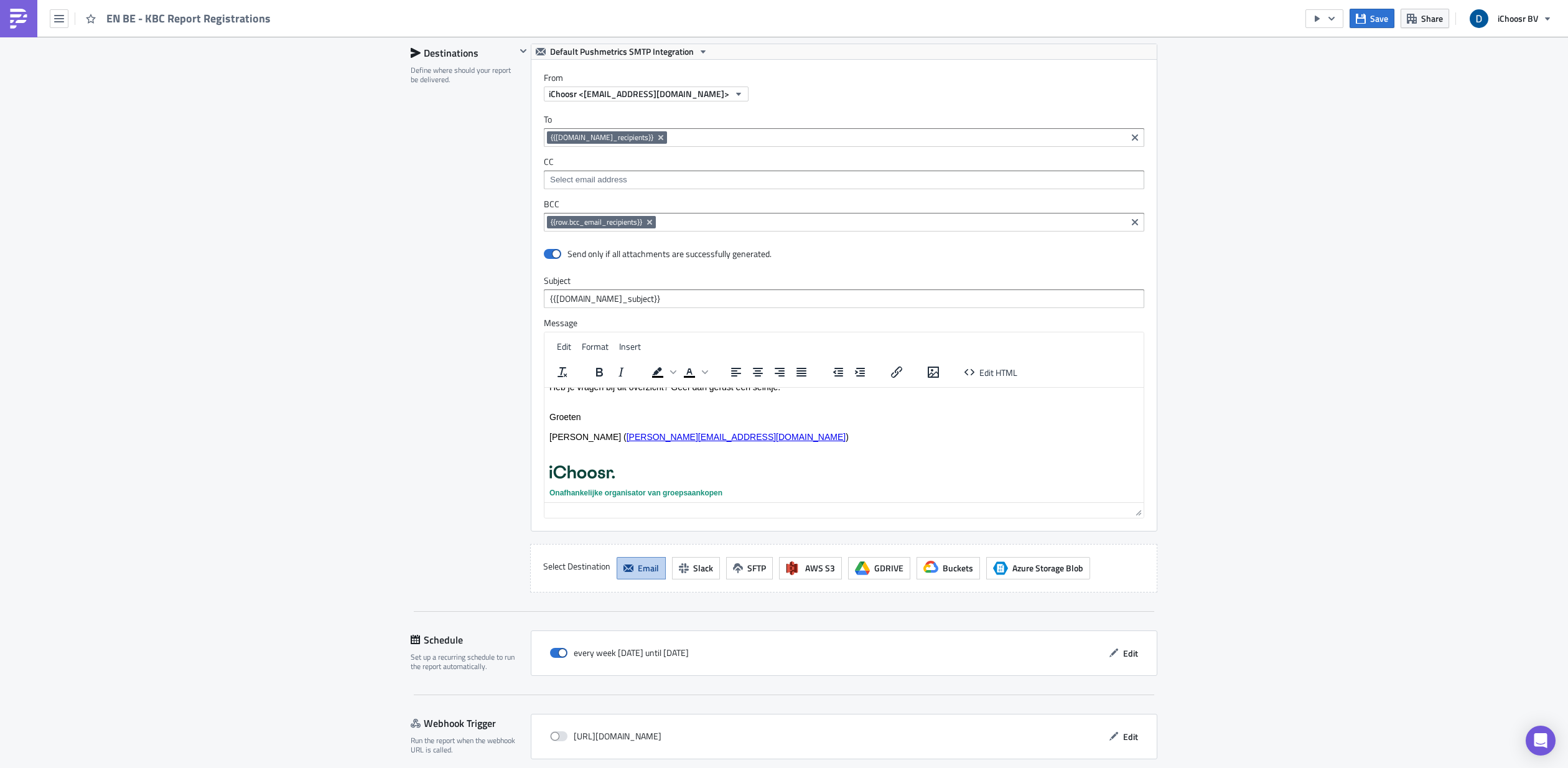
scroll to position [2225, 0]
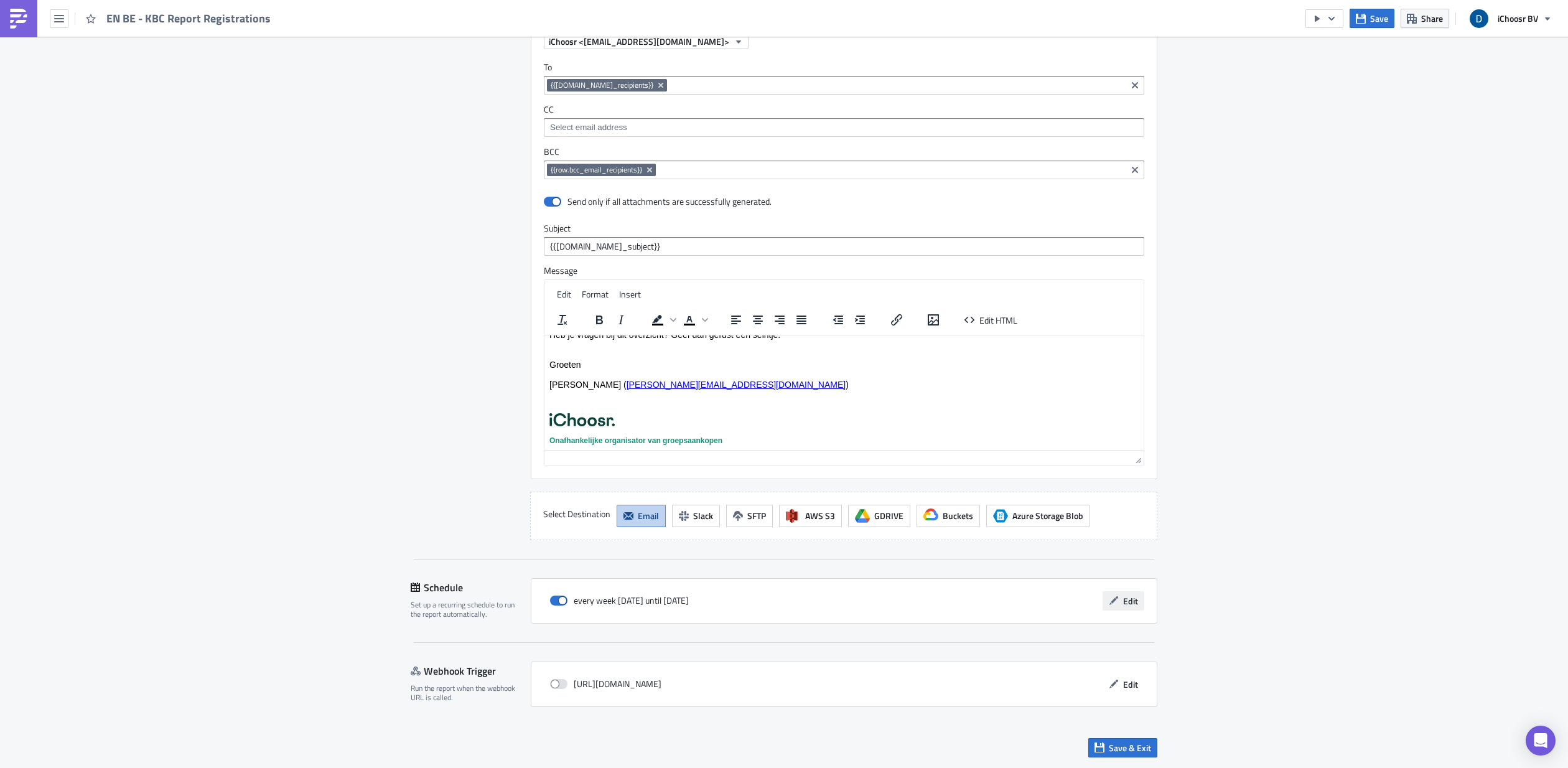
click at [895, 408] on button "Edit" at bounding box center [1123, 601] width 42 height 19
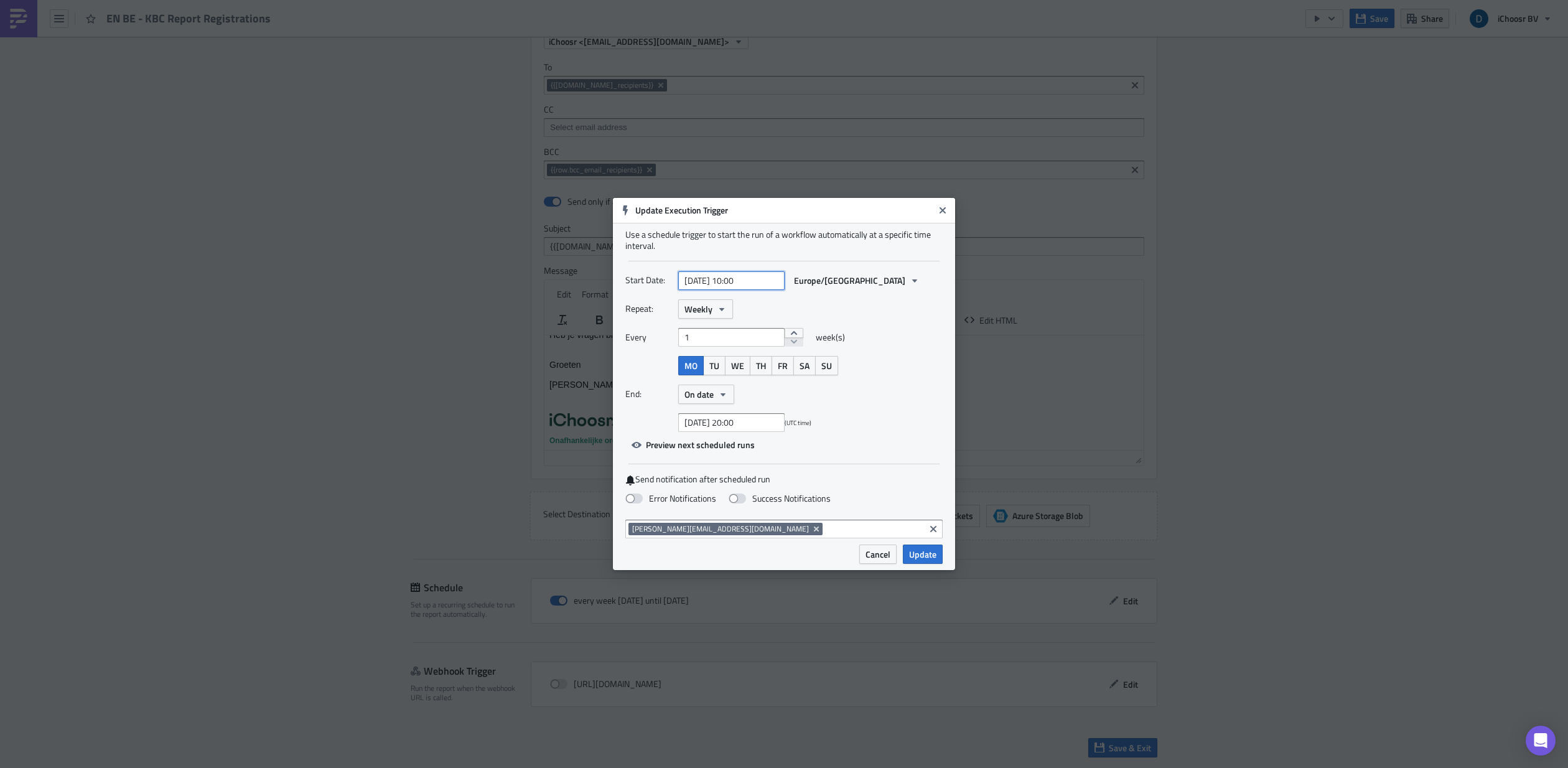
click at [739, 279] on input "[DATE] 10:00" at bounding box center [731, 280] width 106 height 19
select select "8"
select select "2025"
type input "[DATE] 13:00"
click at [882, 326] on div "Repeat: Weekly Every 1 week(s) MO TU WE TH FR SA SU End: On date [DATE] 20:00 (…" at bounding box center [784, 365] width 317 height 133
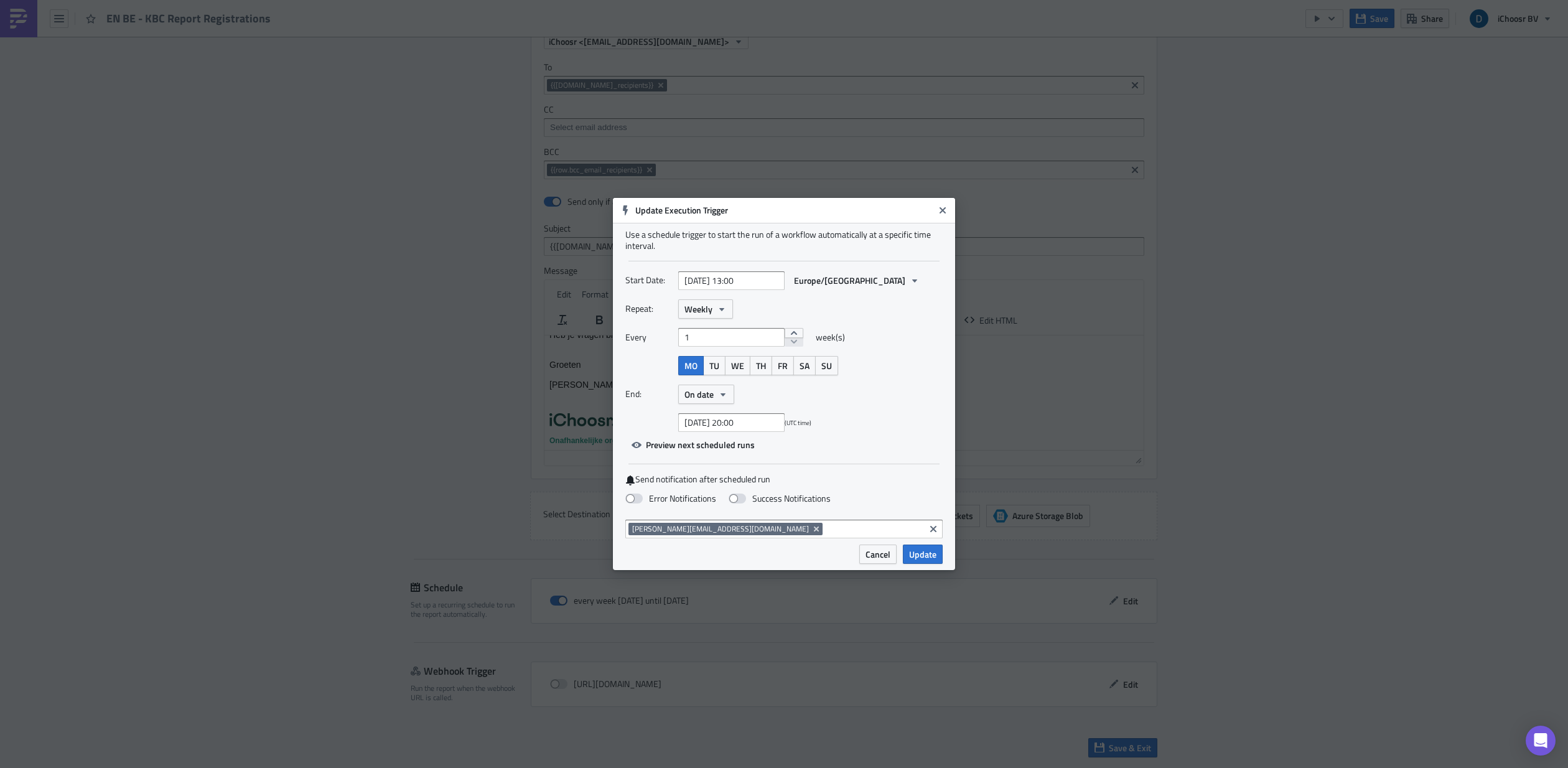
drag, startPoint x: 928, startPoint y: 551, endPoint x: 937, endPoint y: 556, distance: 10.3
click at [895, 408] on span "Update" at bounding box center [923, 554] width 28 height 13
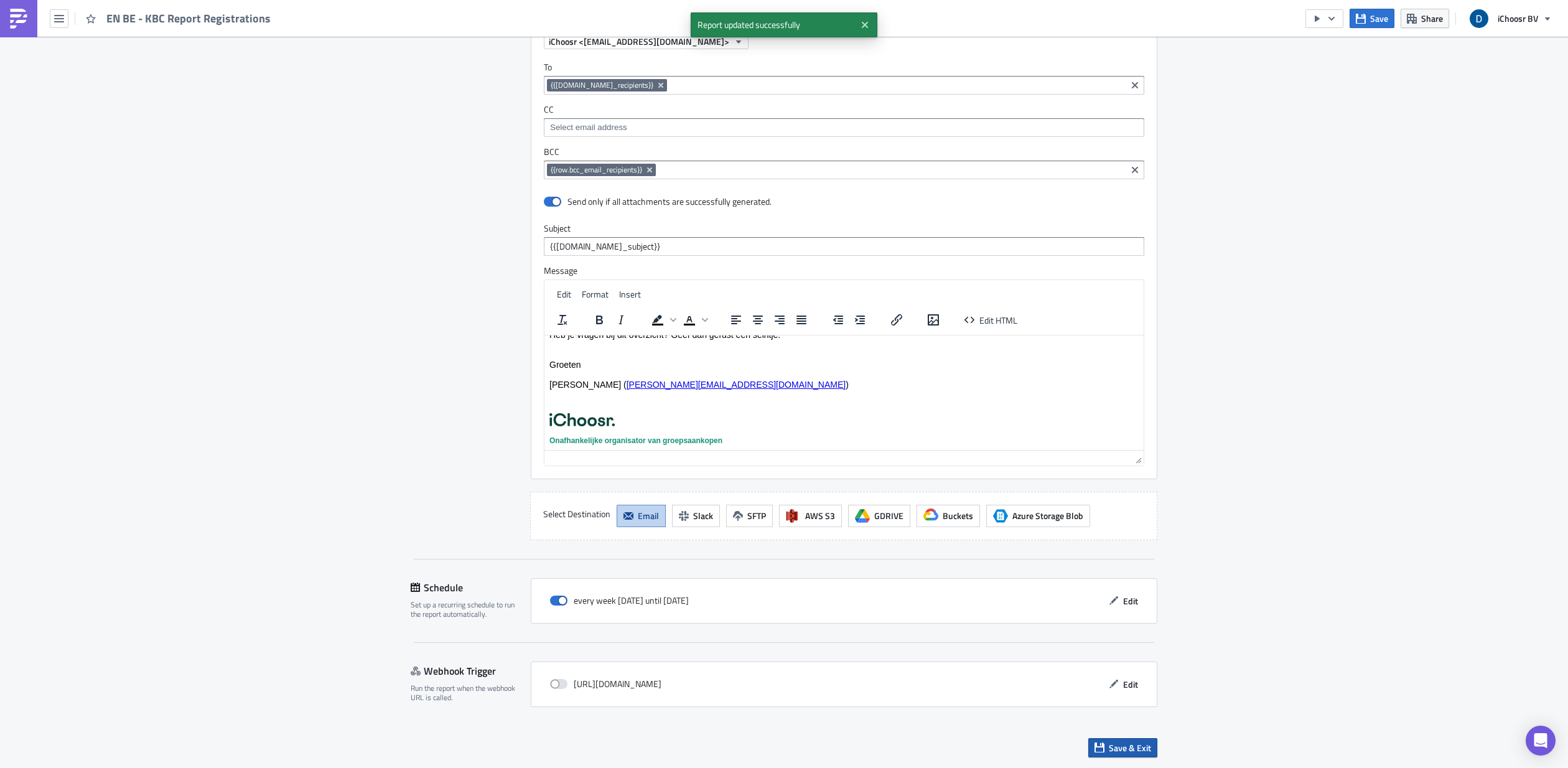
click at [895, 408] on span "Save & Exit" at bounding box center [1130, 747] width 42 height 13
